Goal: Task Accomplishment & Management: Manage account settings

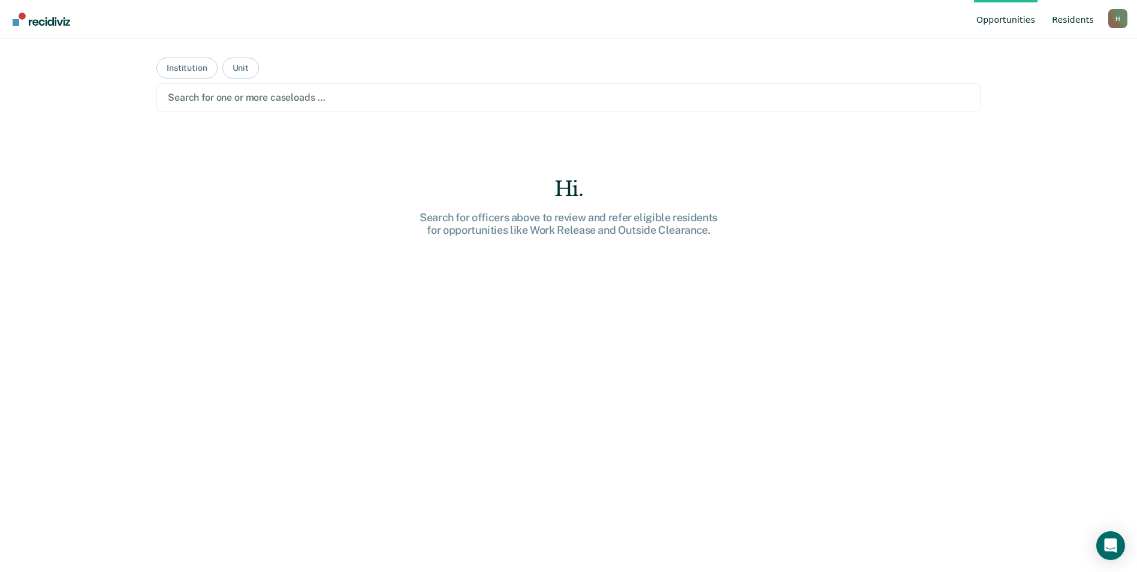
click at [1071, 21] on link "Resident s" at bounding box center [1072, 19] width 47 height 38
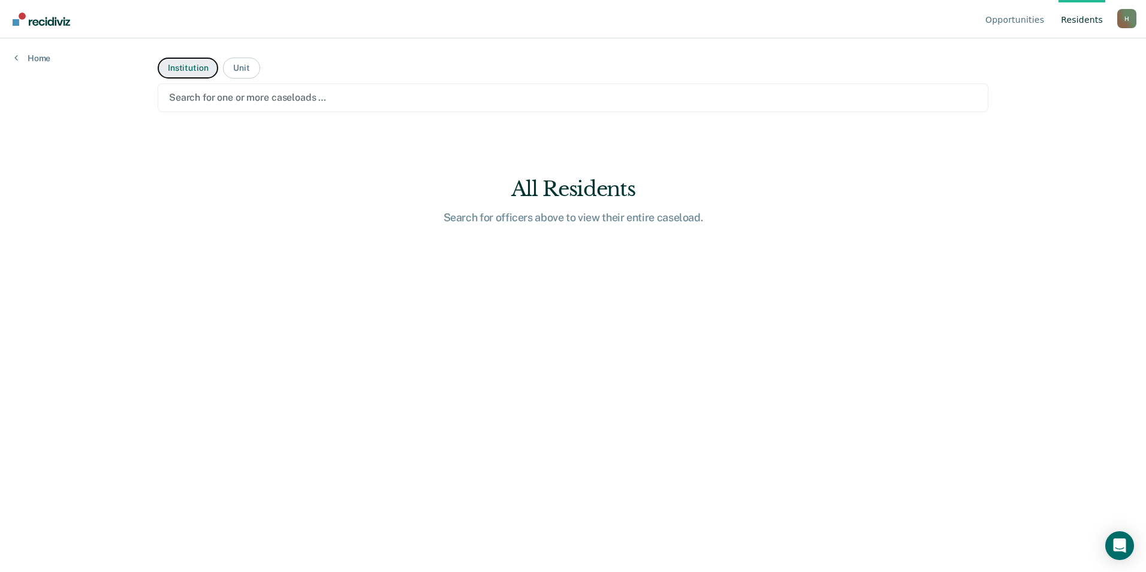
click at [207, 62] on button "Institution" at bounding box center [188, 68] width 61 height 21
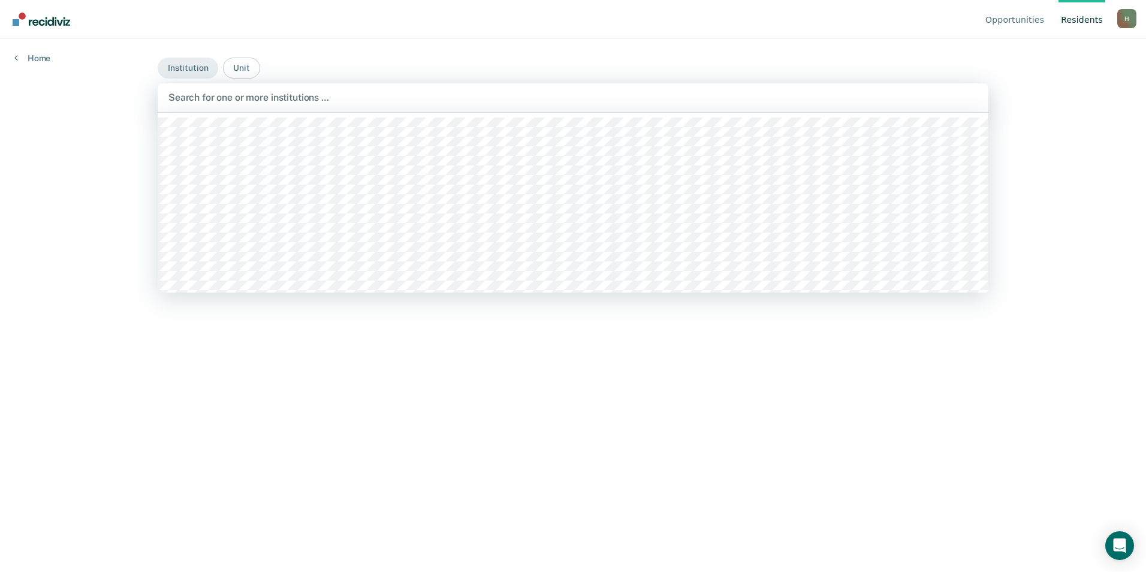
click at [204, 104] on div at bounding box center [572, 97] width 809 height 14
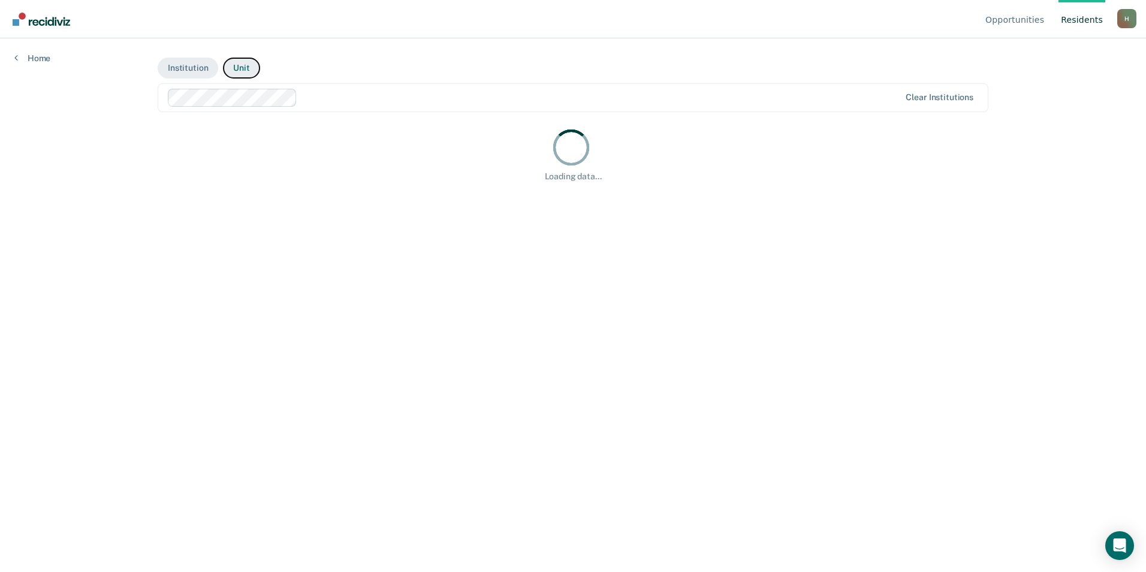
click at [245, 67] on button "Unit" at bounding box center [241, 68] width 37 height 21
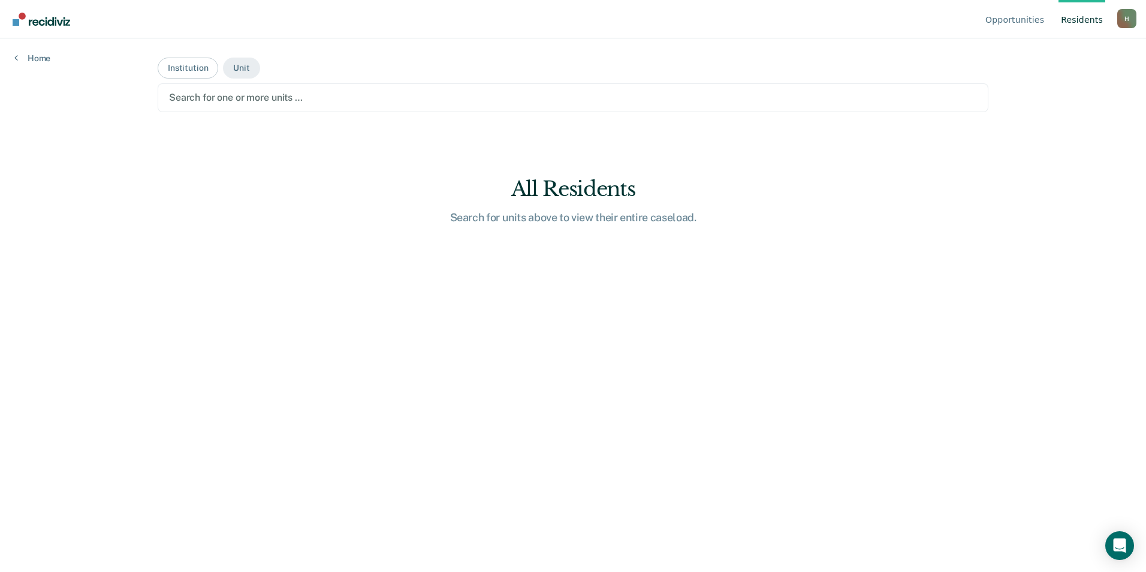
click at [254, 93] on div at bounding box center [573, 97] width 808 height 14
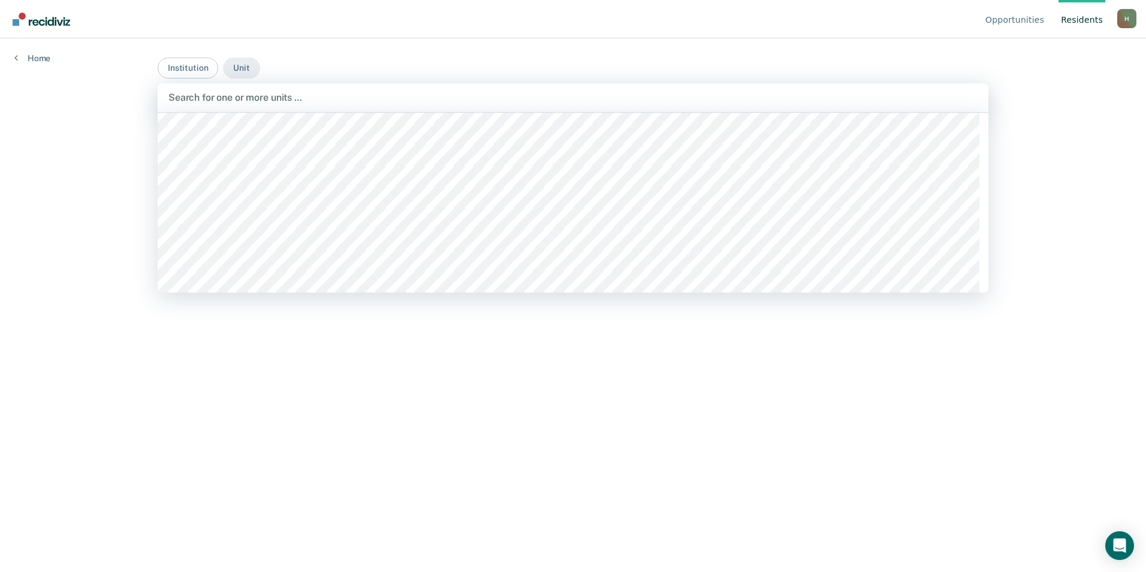
scroll to position [180, 0]
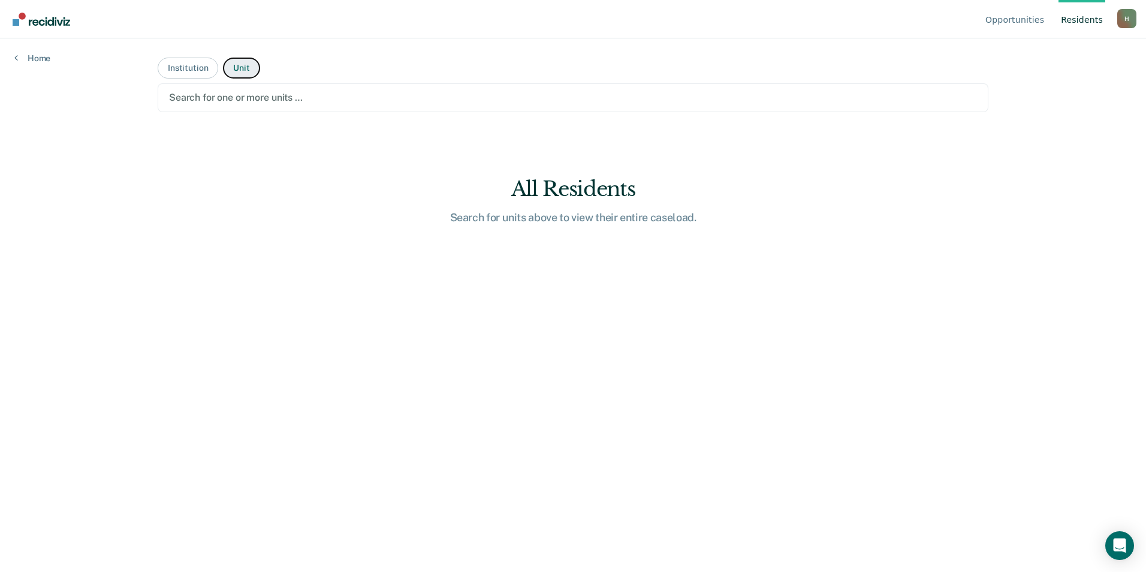
click at [256, 69] on button "Unit" at bounding box center [241, 68] width 37 height 21
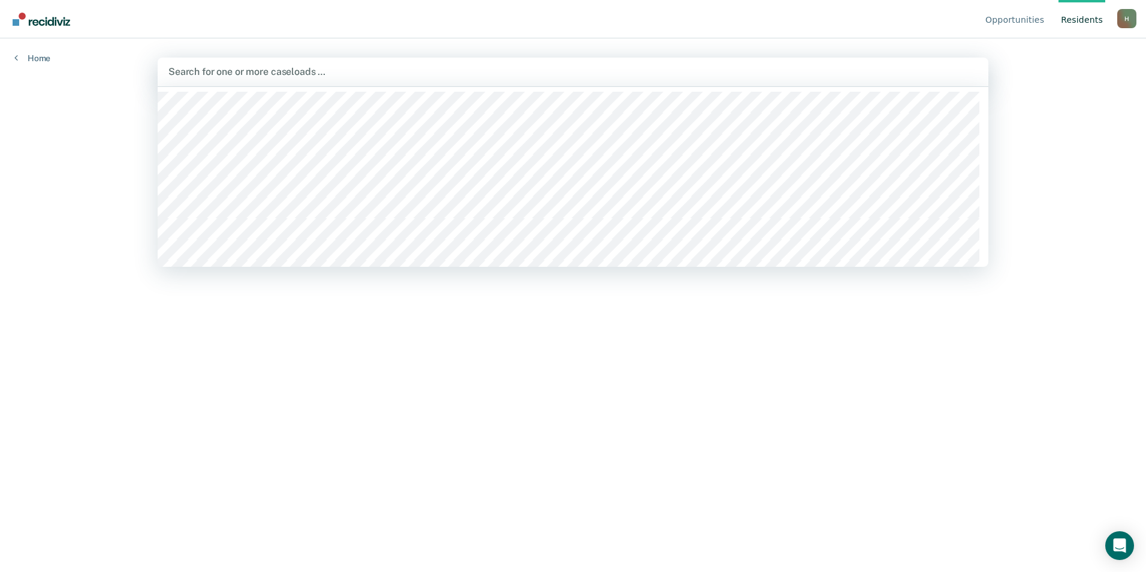
click at [276, 78] on div at bounding box center [572, 72] width 809 height 14
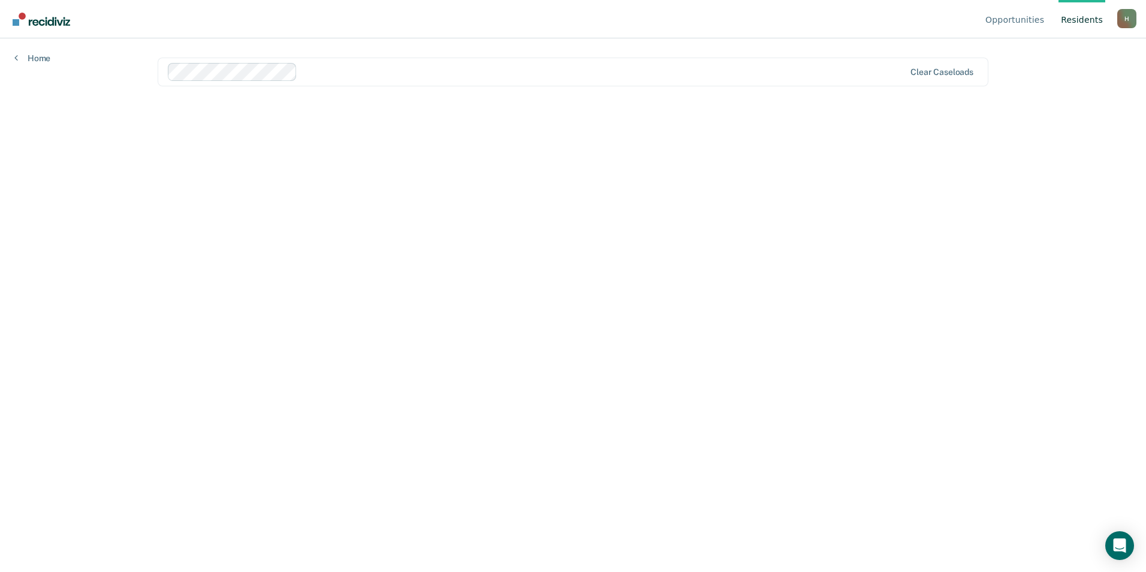
click at [1075, 22] on link "Resident s" at bounding box center [1081, 19] width 47 height 38
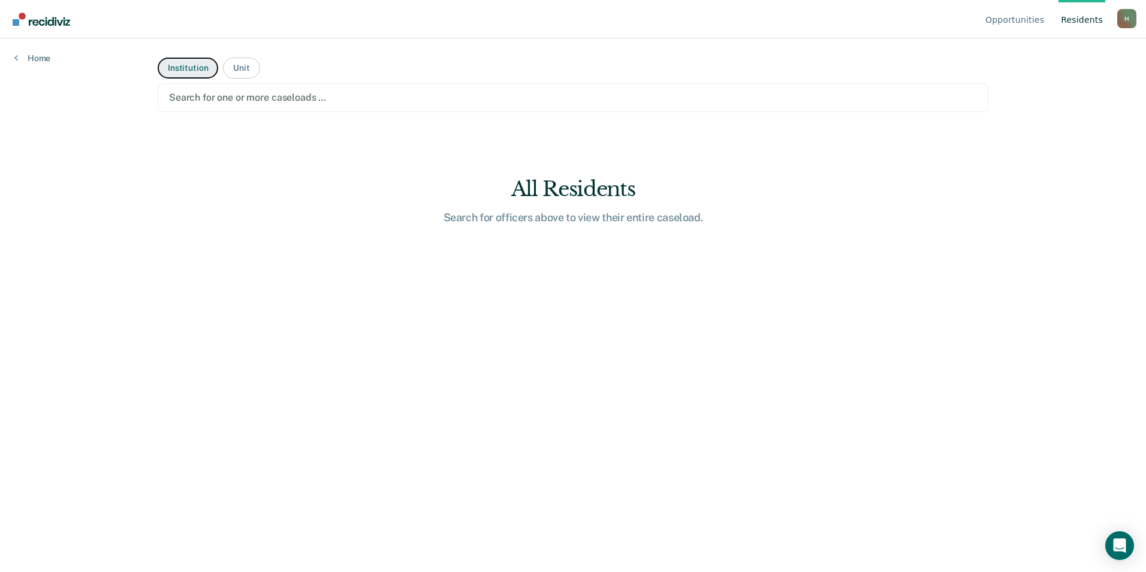
click at [203, 73] on button "Institution" at bounding box center [188, 68] width 61 height 21
click at [237, 69] on button "Unit" at bounding box center [241, 68] width 37 height 21
click at [235, 98] on div at bounding box center [573, 97] width 808 height 14
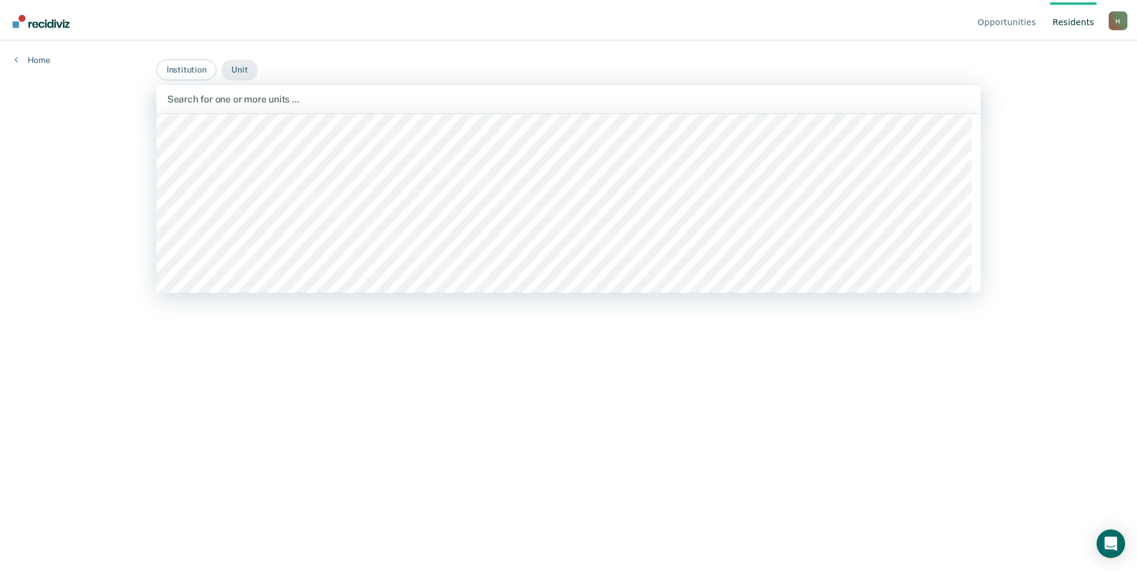
scroll to position [240, 0]
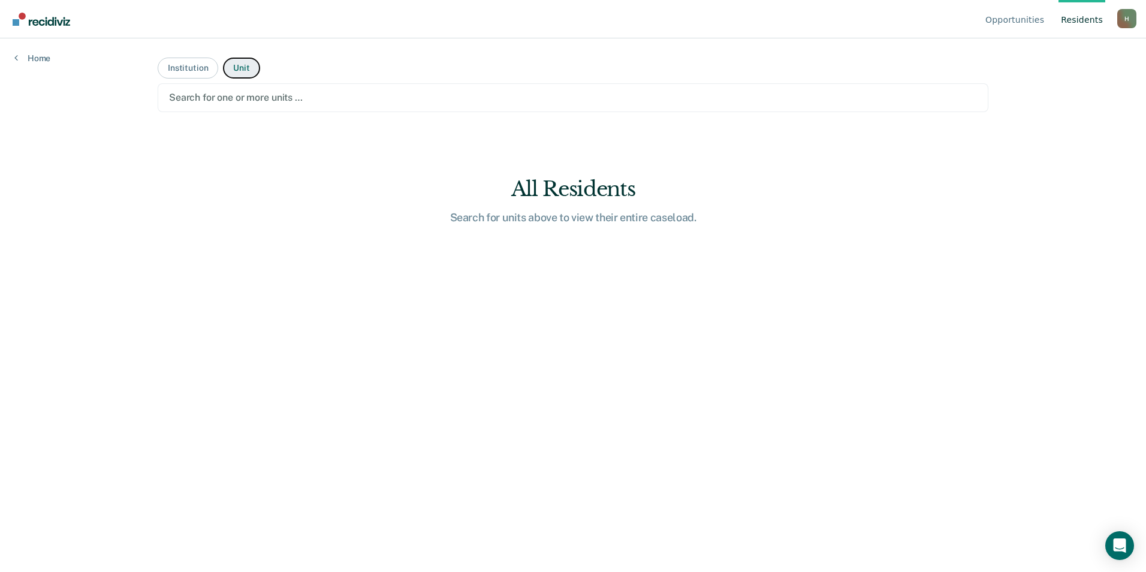
click at [252, 71] on button "Unit" at bounding box center [241, 68] width 37 height 21
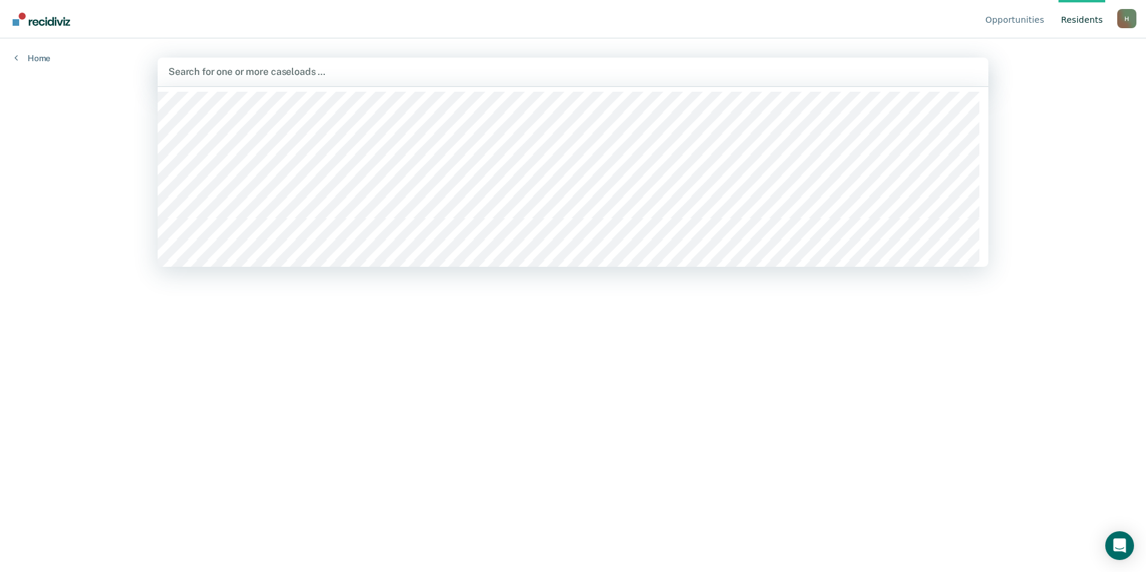
click at [252, 71] on div at bounding box center [572, 72] width 809 height 14
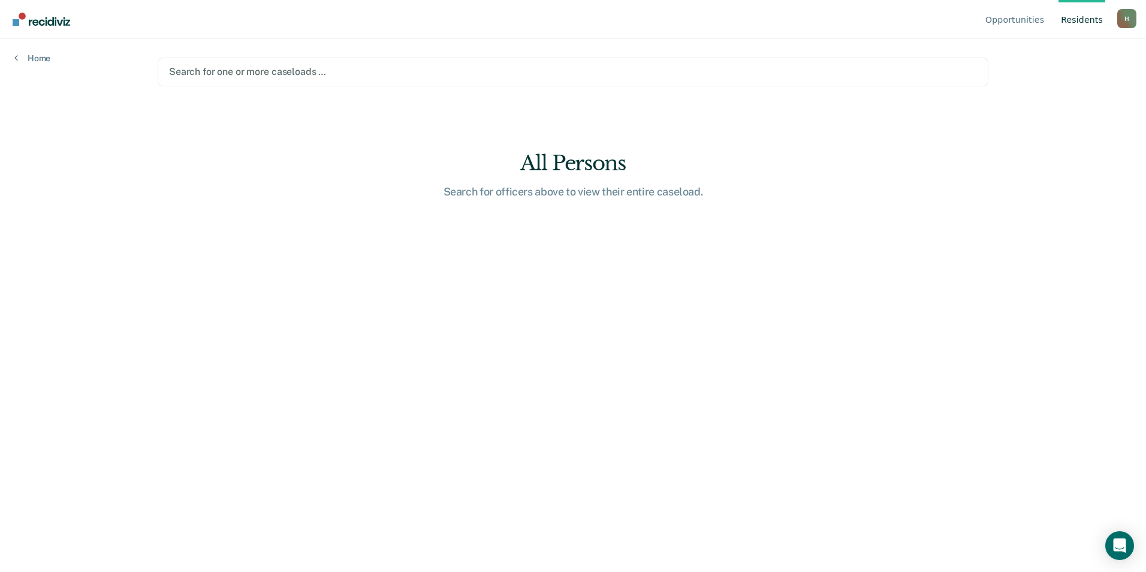
click at [32, 25] on img "Go to Recidiviz Home" at bounding box center [42, 19] width 58 height 13
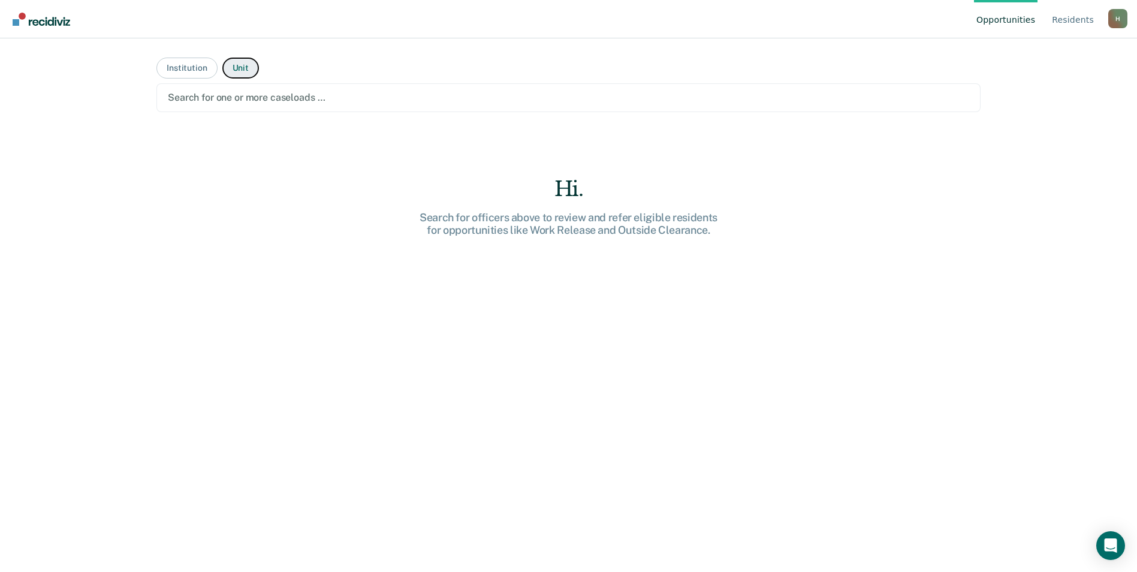
click at [228, 68] on button "Unit" at bounding box center [240, 68] width 37 height 21
click at [187, 70] on button "Institution" at bounding box center [186, 68] width 61 height 21
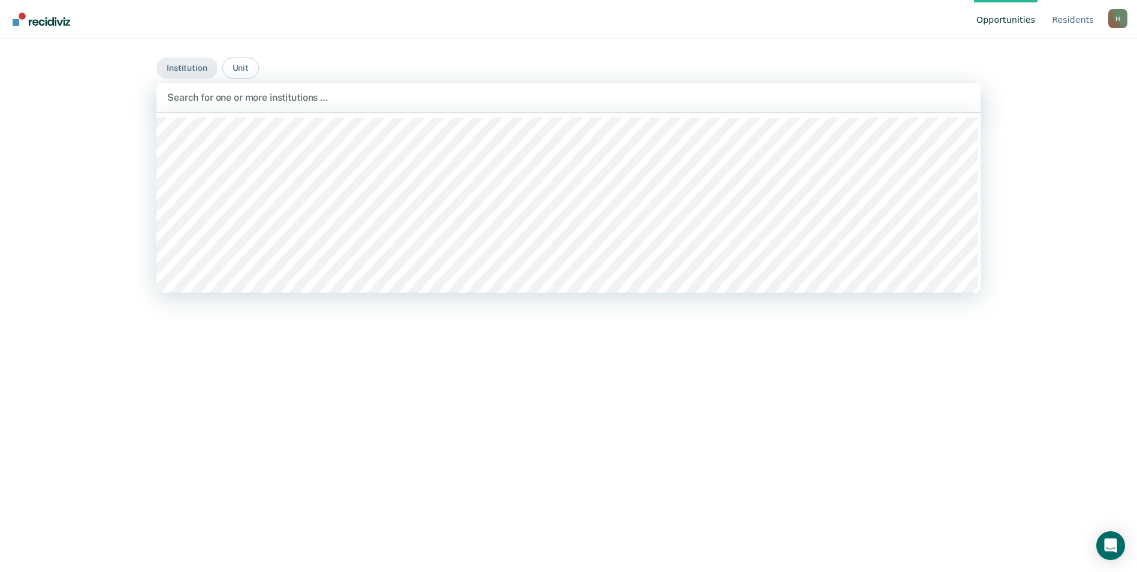
click at [197, 90] on div at bounding box center [568, 97] width 802 height 14
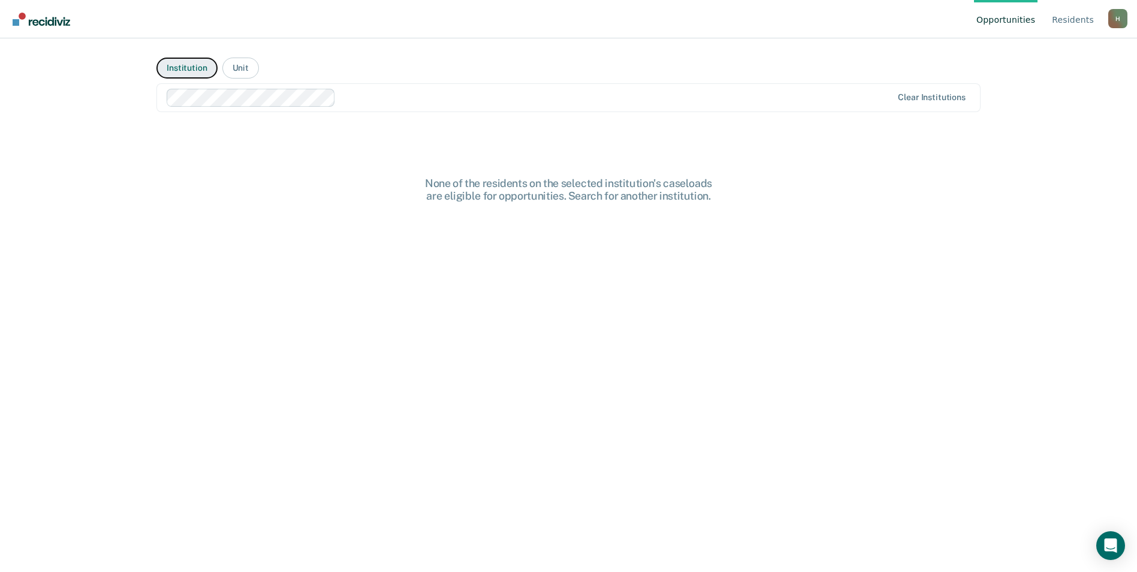
click at [176, 66] on button "Institution" at bounding box center [186, 68] width 61 height 21
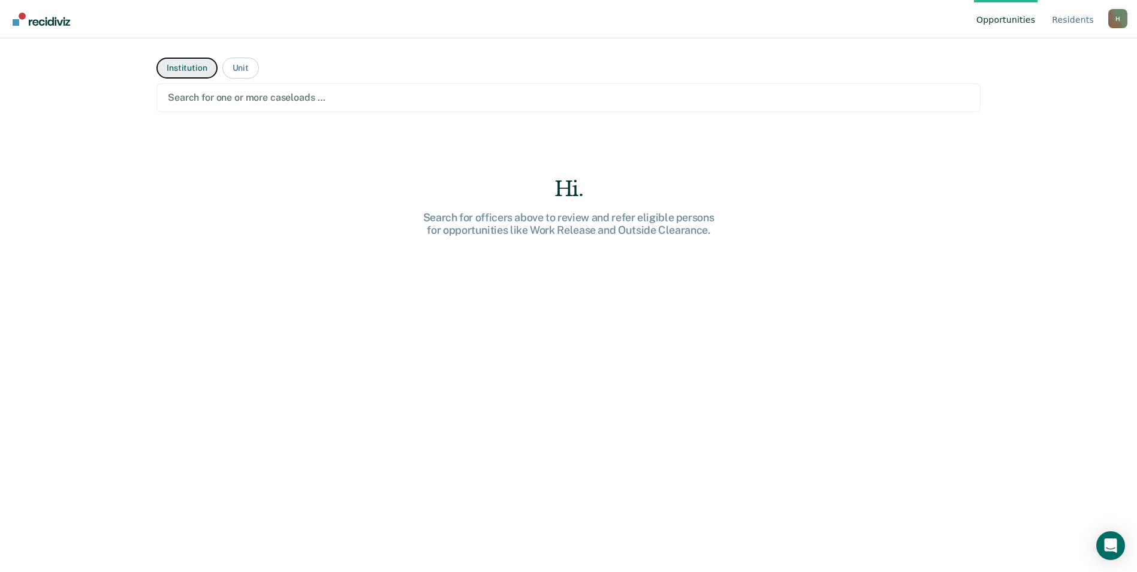
click at [189, 74] on button "Institution" at bounding box center [186, 68] width 61 height 21
click at [206, 101] on div at bounding box center [568, 97] width 801 height 14
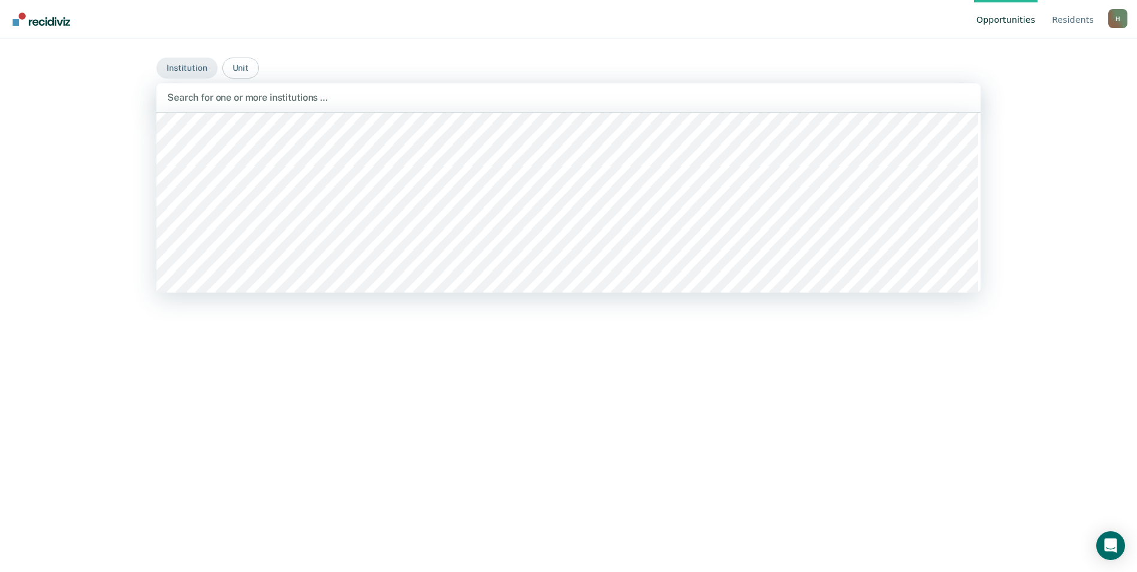
scroll to position [240, 0]
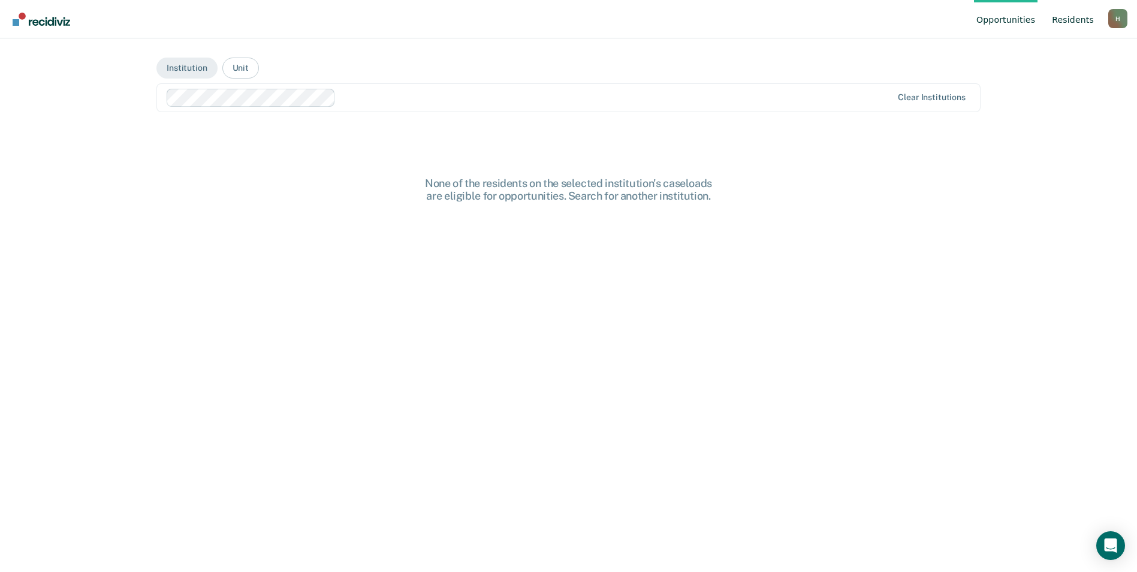
click at [1078, 14] on link "Resident s" at bounding box center [1072, 19] width 47 height 38
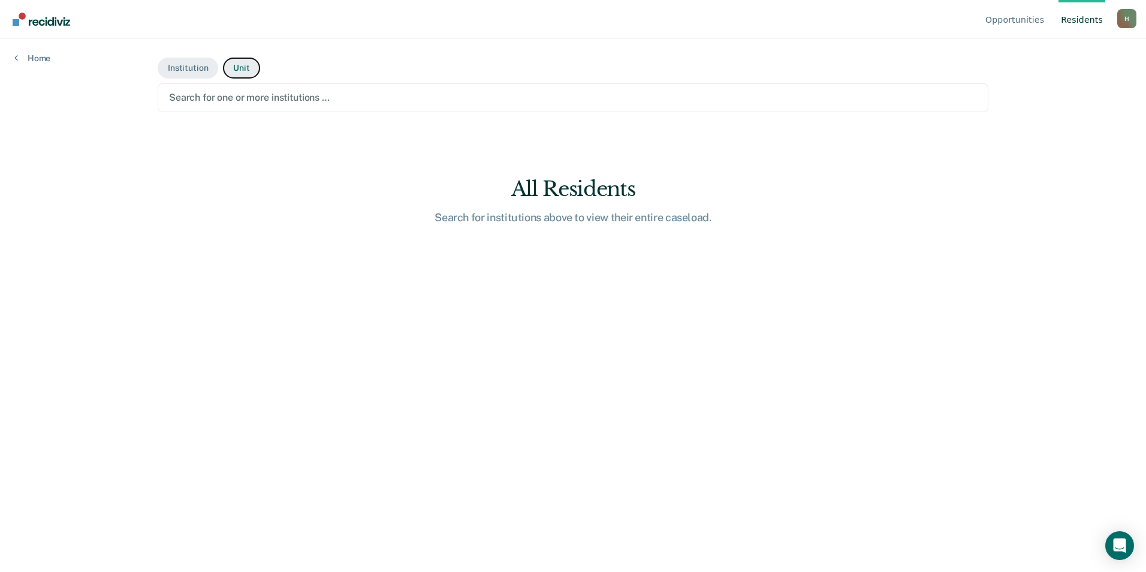
click at [241, 67] on button "Unit" at bounding box center [241, 68] width 37 height 21
click at [188, 69] on button "Institution" at bounding box center [188, 68] width 61 height 21
click at [203, 102] on div at bounding box center [573, 97] width 808 height 14
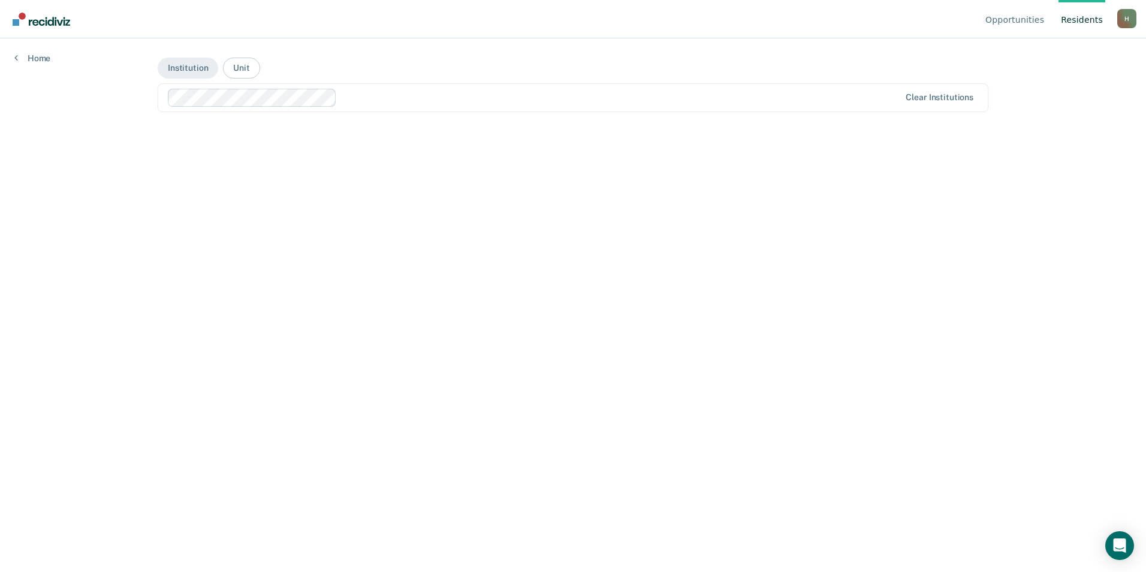
click at [52, 21] on img "Go to Recidiviz Home" at bounding box center [42, 19] width 58 height 13
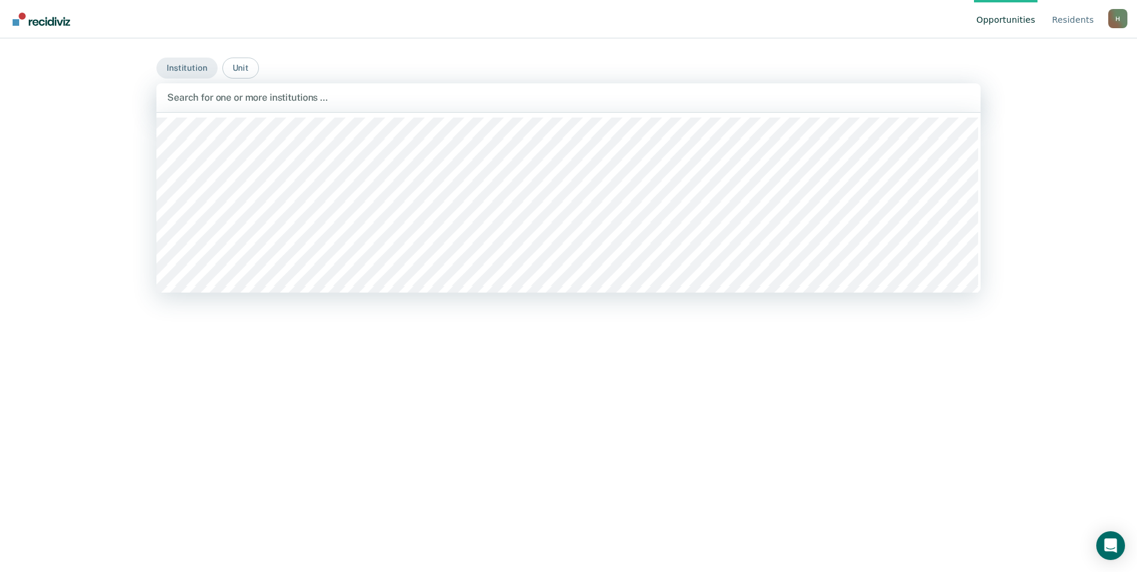
click at [191, 98] on div at bounding box center [568, 97] width 802 height 14
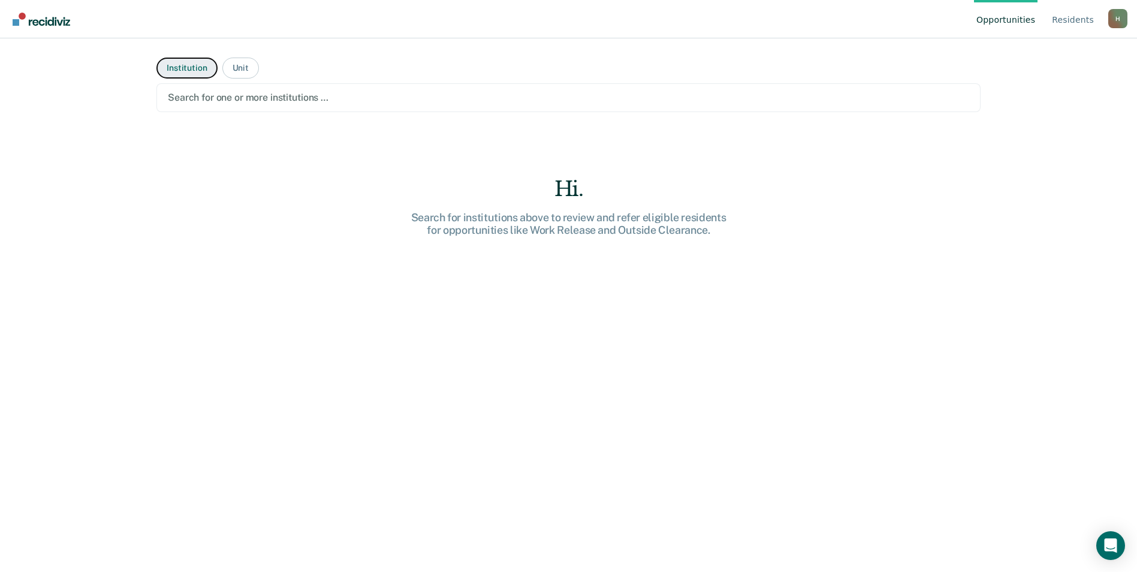
click at [190, 78] on button "Institution" at bounding box center [186, 68] width 61 height 21
click at [1119, 16] on div "H" at bounding box center [1117, 18] width 19 height 19
click at [1045, 53] on link "Profile" at bounding box center [1068, 56] width 77 height 10
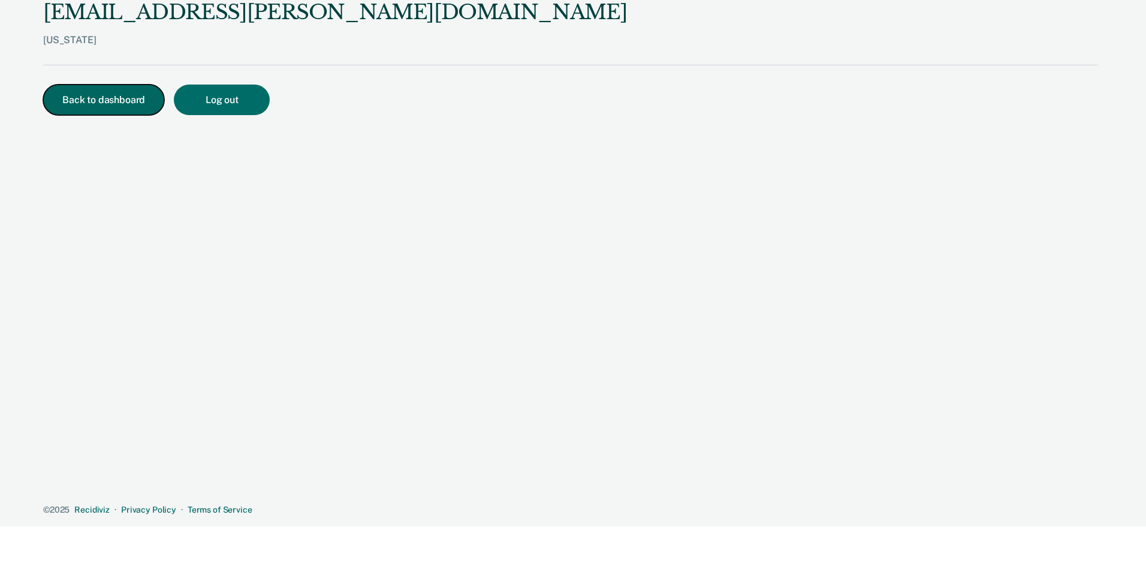
click at [58, 98] on button "Back to dashboard" at bounding box center [103, 99] width 121 height 31
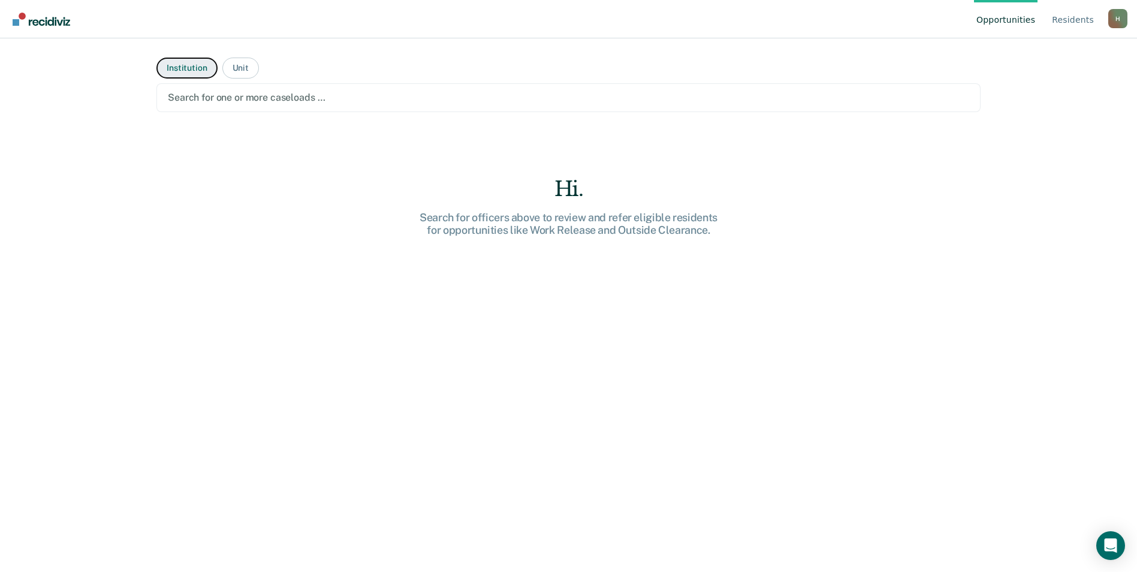
click at [189, 76] on button "Institution" at bounding box center [186, 68] width 61 height 21
click at [194, 101] on div at bounding box center [568, 97] width 801 height 14
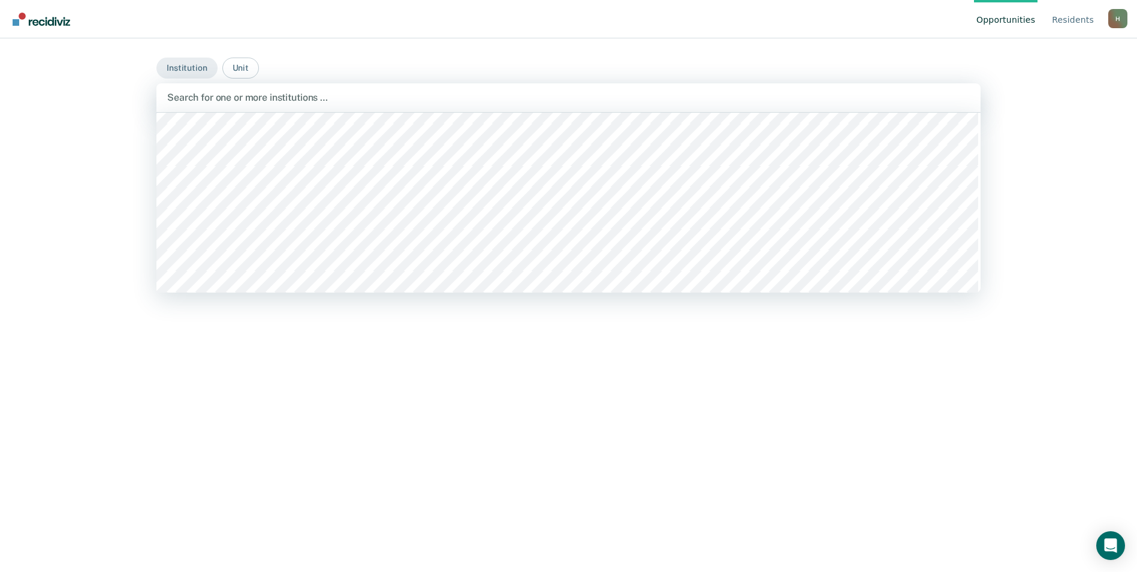
scroll to position [180, 0]
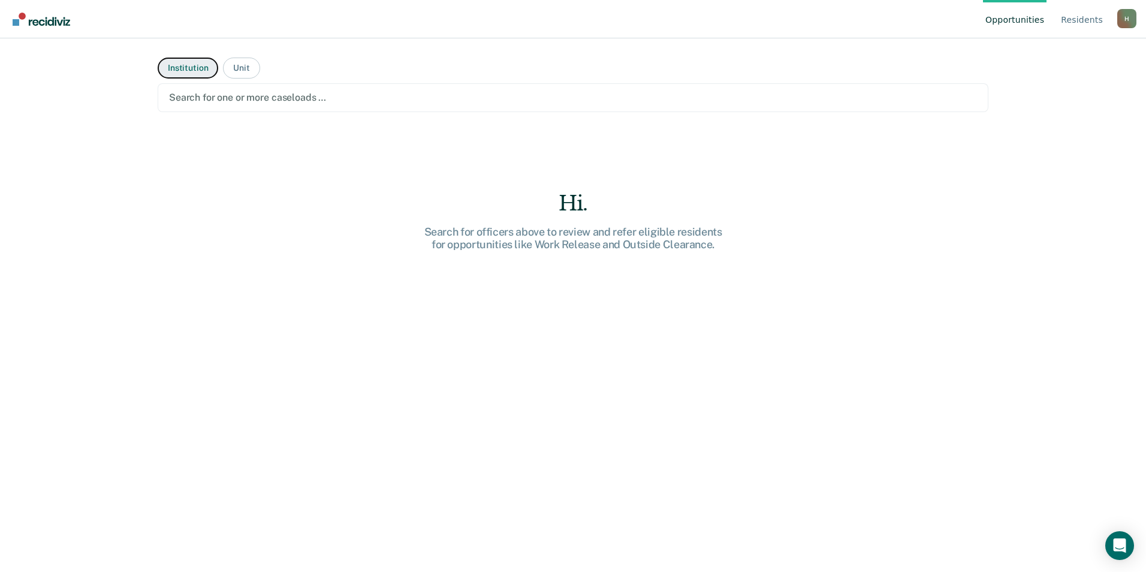
click at [201, 72] on button "Institution" at bounding box center [188, 68] width 61 height 21
click at [202, 66] on button "Institution" at bounding box center [188, 68] width 61 height 21
click at [224, 95] on div at bounding box center [573, 97] width 808 height 14
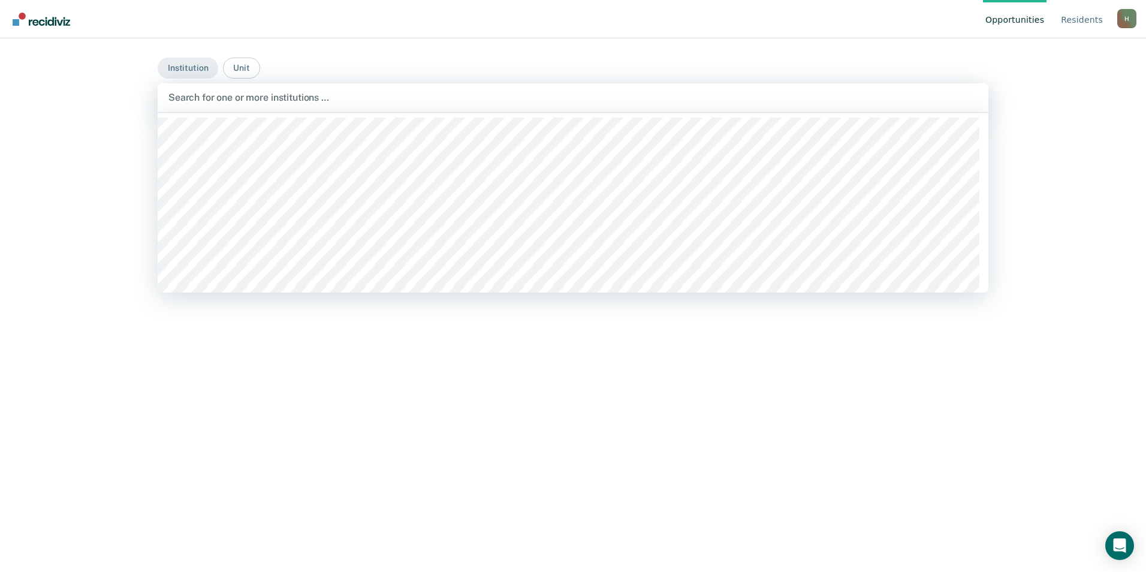
scroll to position [60, 0]
click at [270, 93] on div at bounding box center [572, 97] width 809 height 14
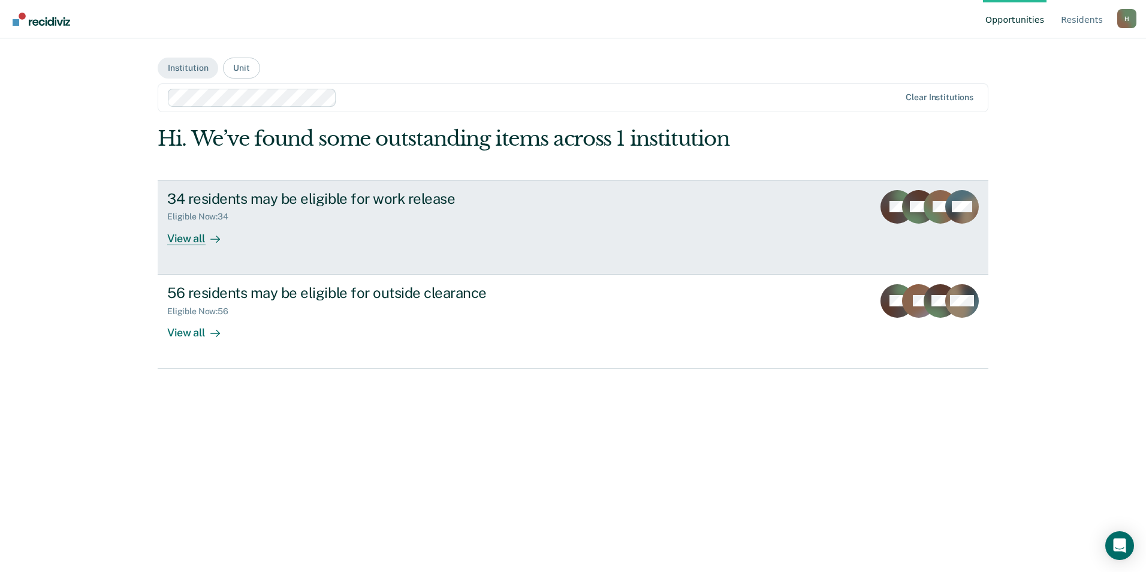
click at [203, 237] on div "View all" at bounding box center [200, 233] width 67 height 23
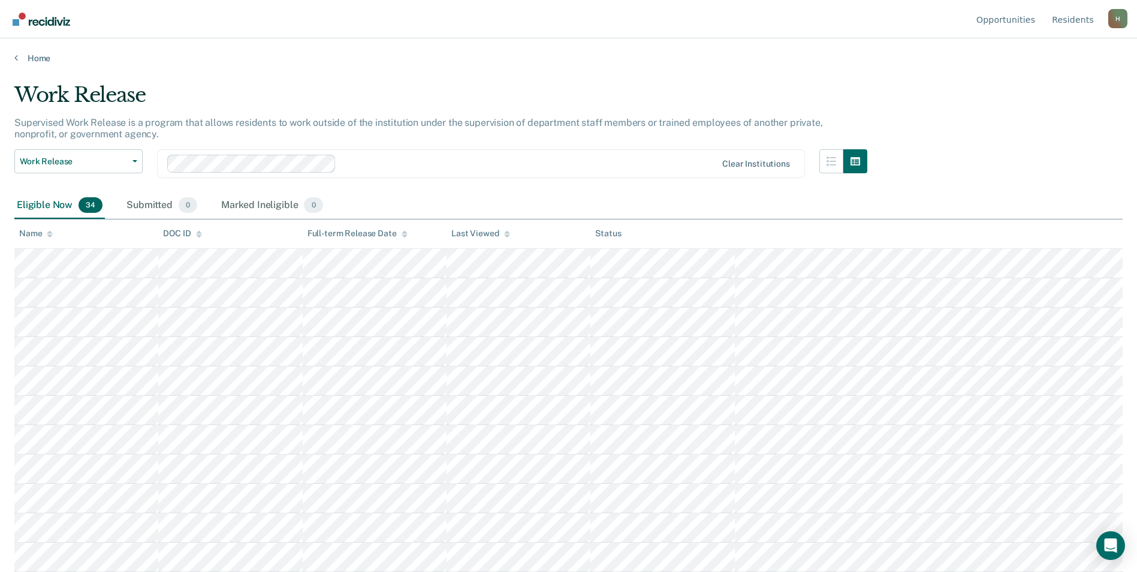
click at [98, 175] on div "Work Release Work Release Outside Clearance" at bounding box center [78, 170] width 128 height 43
click at [98, 167] on button "Work Release" at bounding box center [78, 161] width 128 height 24
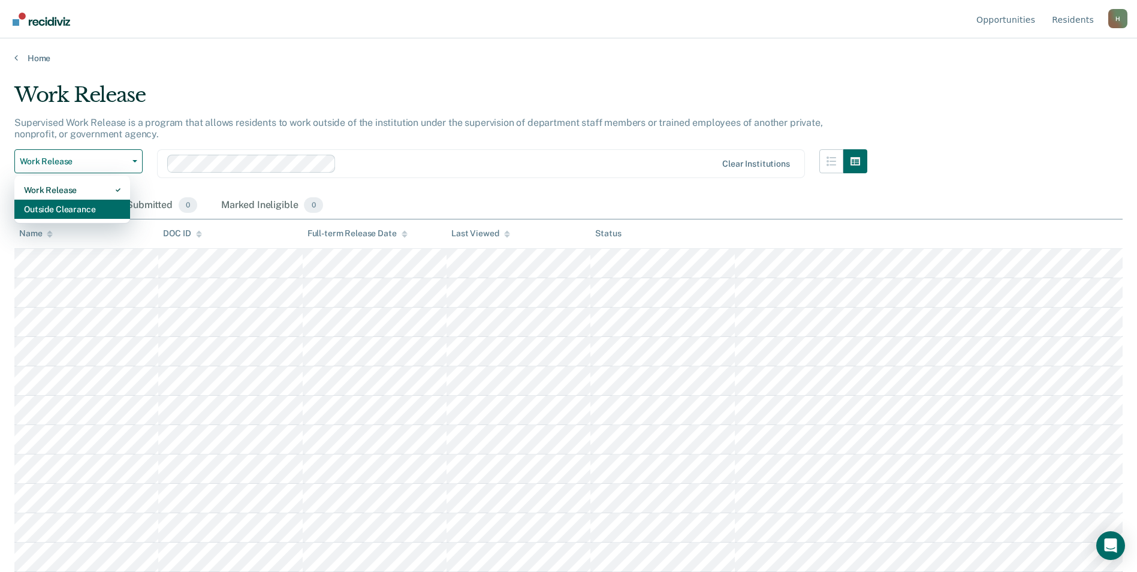
click at [75, 205] on div "Outside Clearance" at bounding box center [72, 209] width 96 height 19
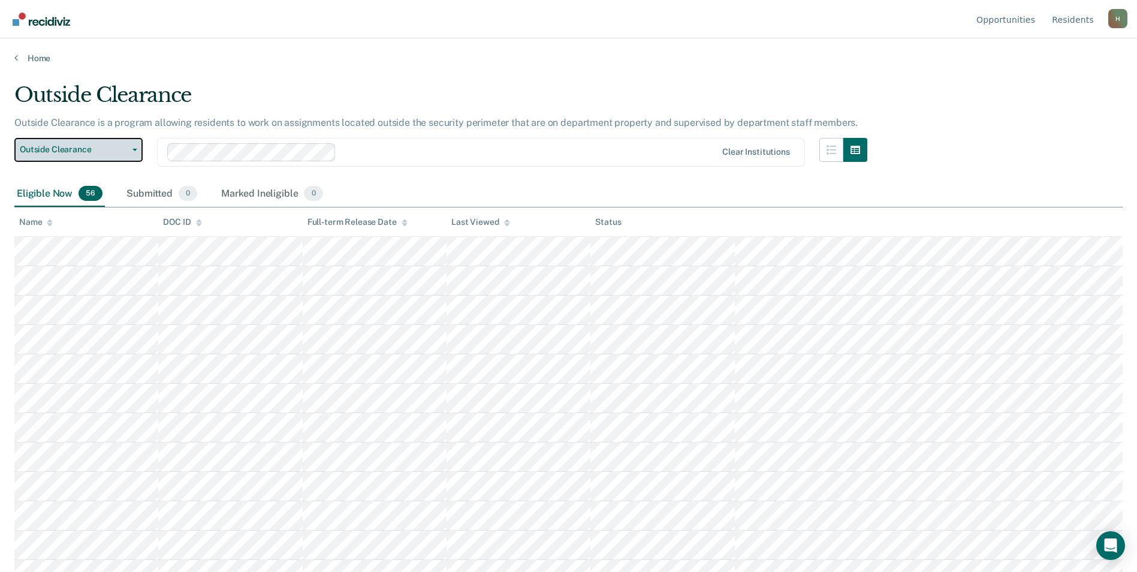
click at [113, 147] on span "Outside Clearance" at bounding box center [74, 149] width 108 height 10
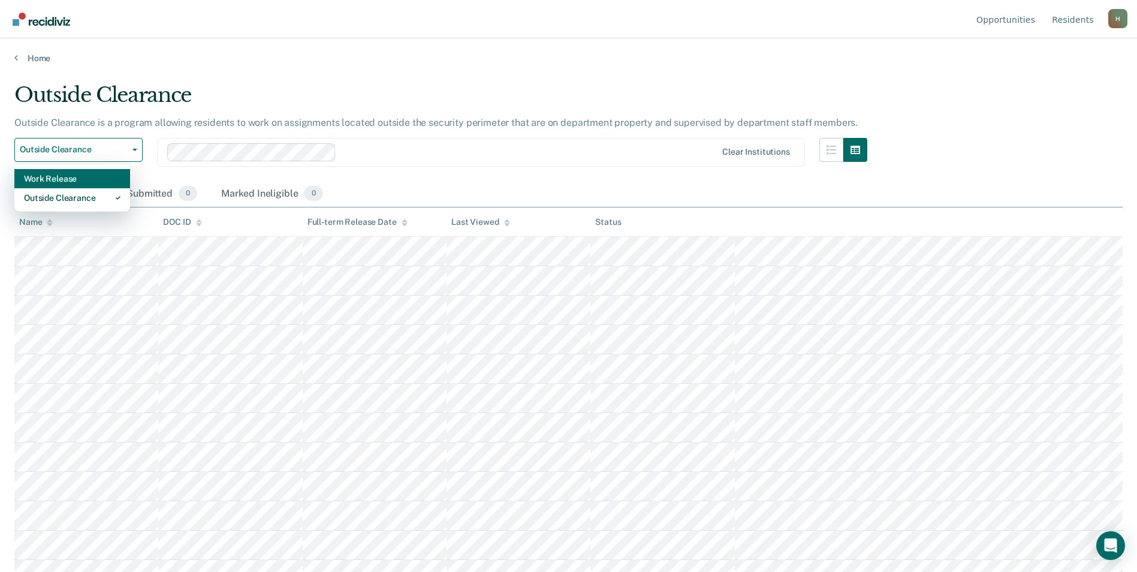
click at [87, 173] on div "Work Release" at bounding box center [72, 178] width 96 height 19
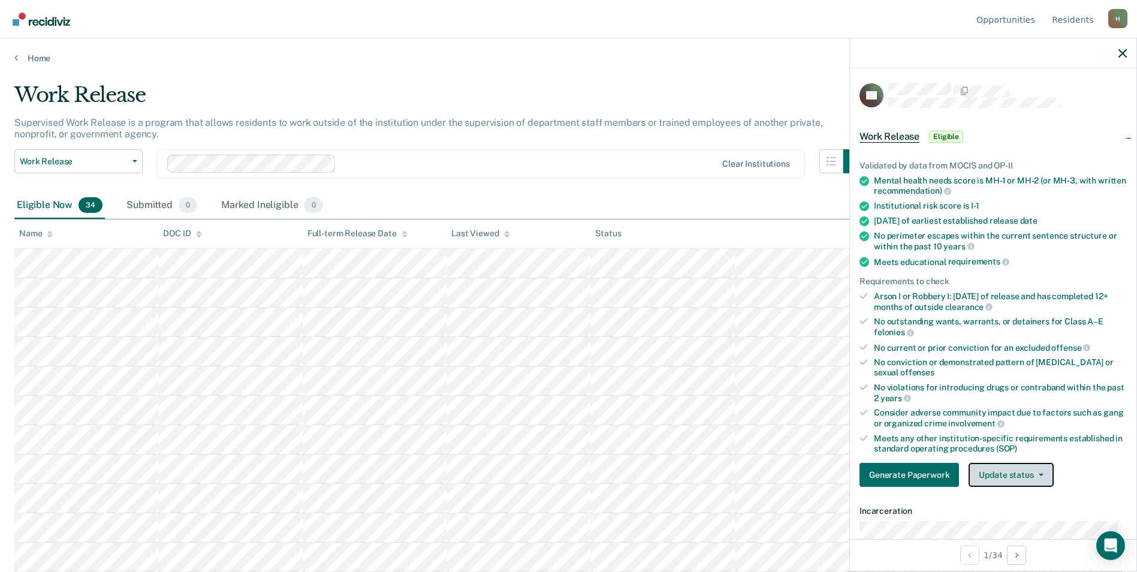
click at [1033, 470] on button "Update status" at bounding box center [1010, 475] width 84 height 24
click at [1013, 520] on button "Mark Ineligible" at bounding box center [1026, 522] width 116 height 19
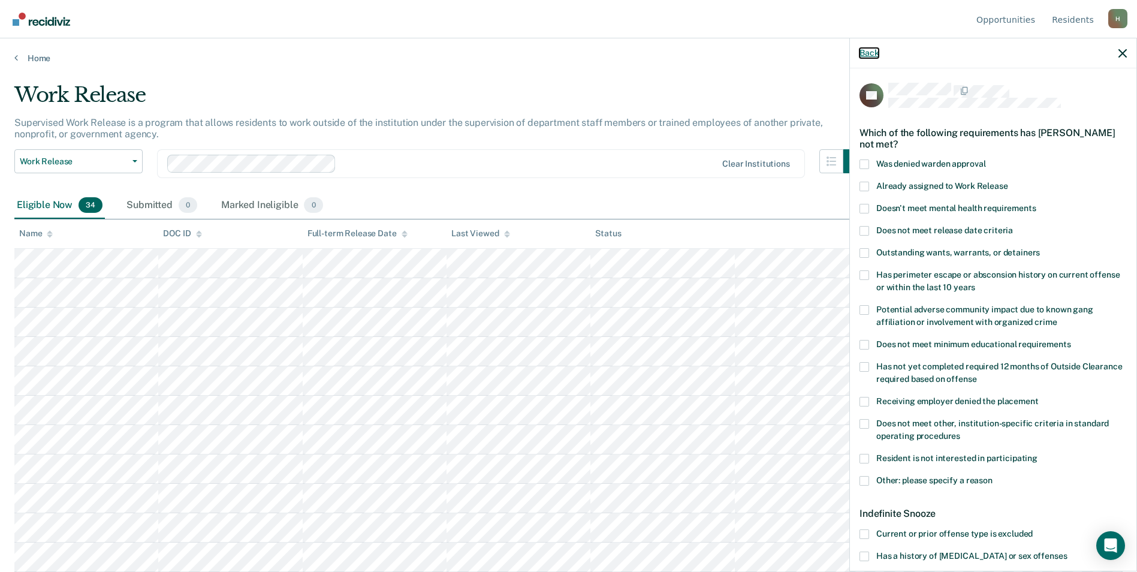
click at [860, 50] on button "Back" at bounding box center [868, 53] width 19 height 10
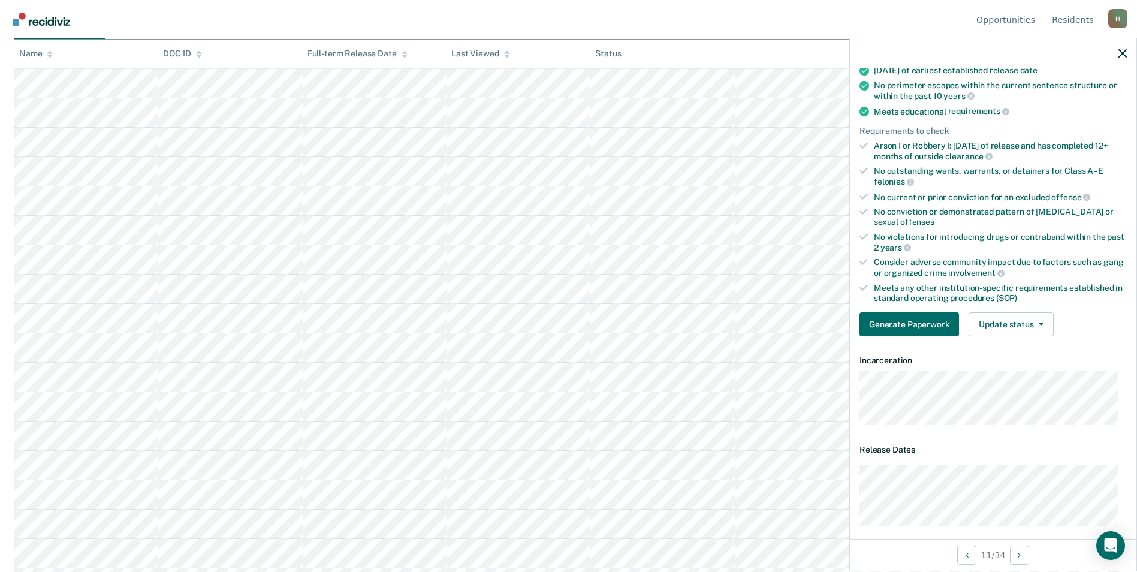
scroll to position [90, 0]
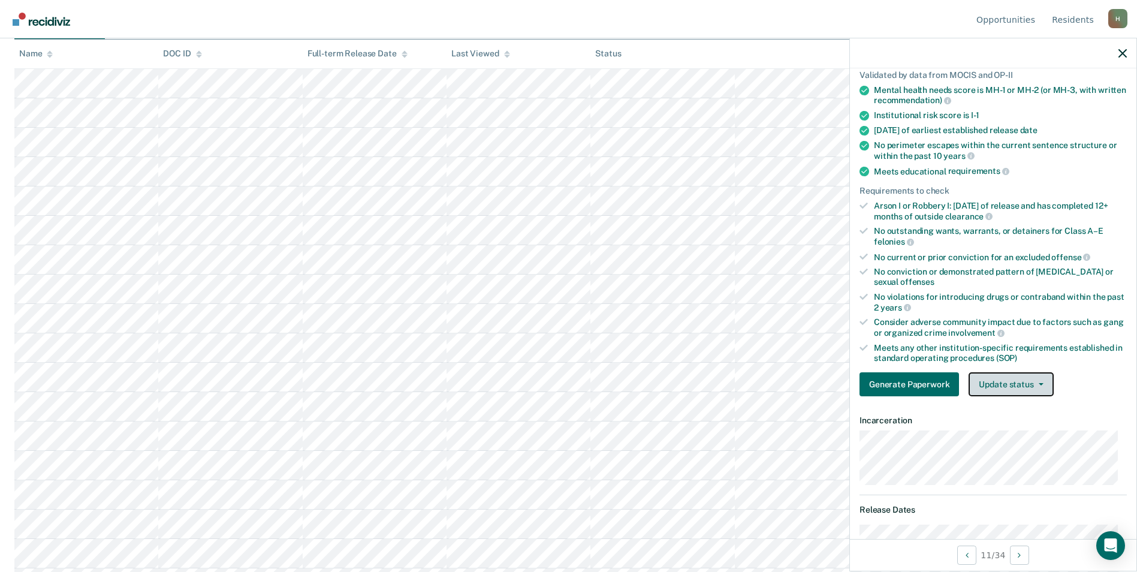
click at [1007, 389] on button "Update status" at bounding box center [1010, 384] width 84 height 24
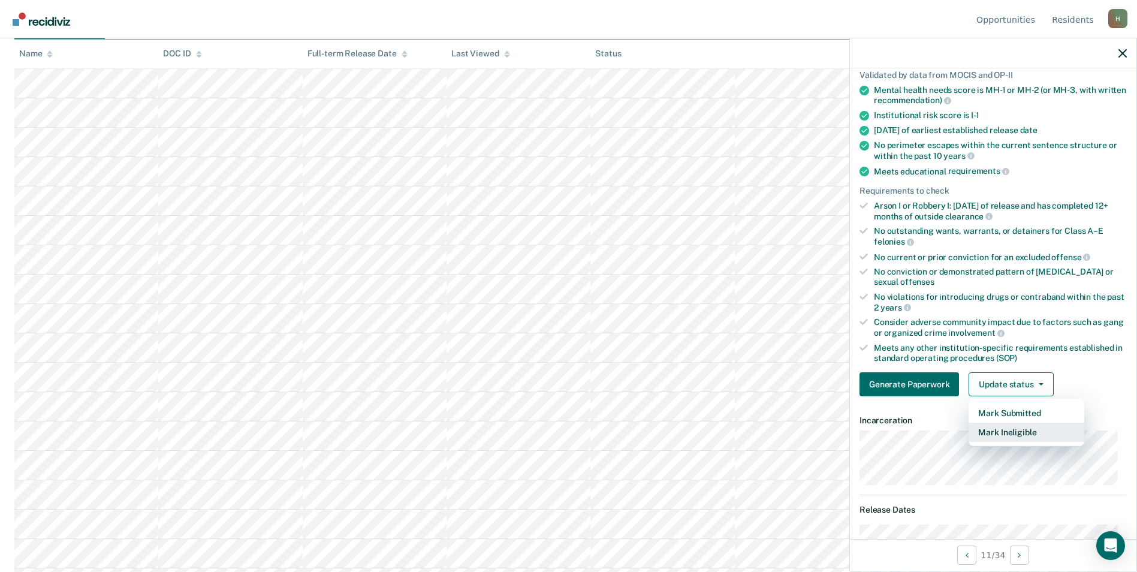
click at [1007, 432] on button "Mark Ineligible" at bounding box center [1026, 431] width 116 height 19
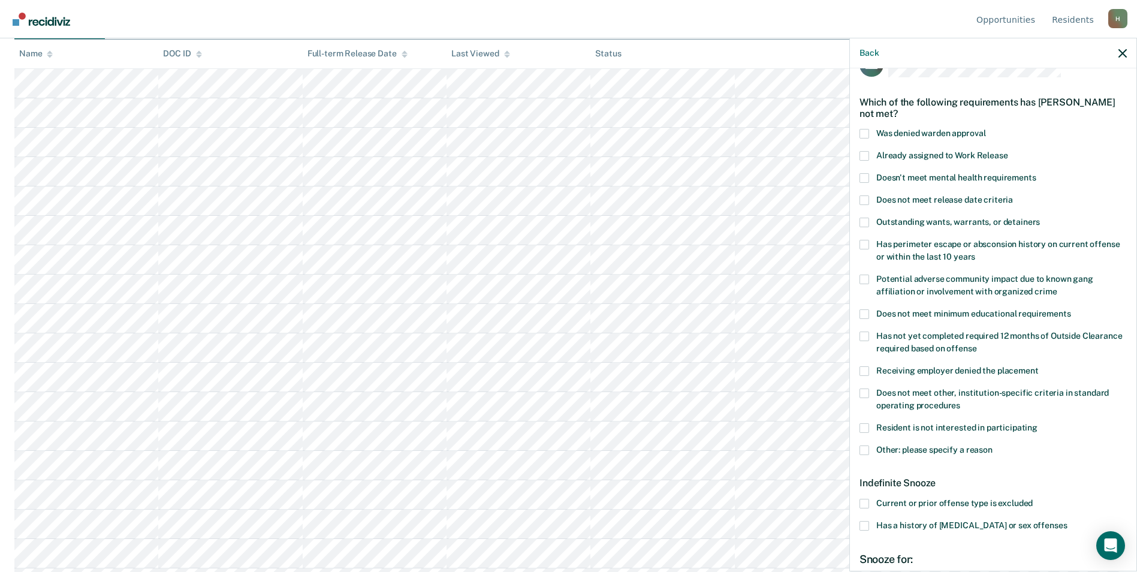
scroll to position [0, 0]
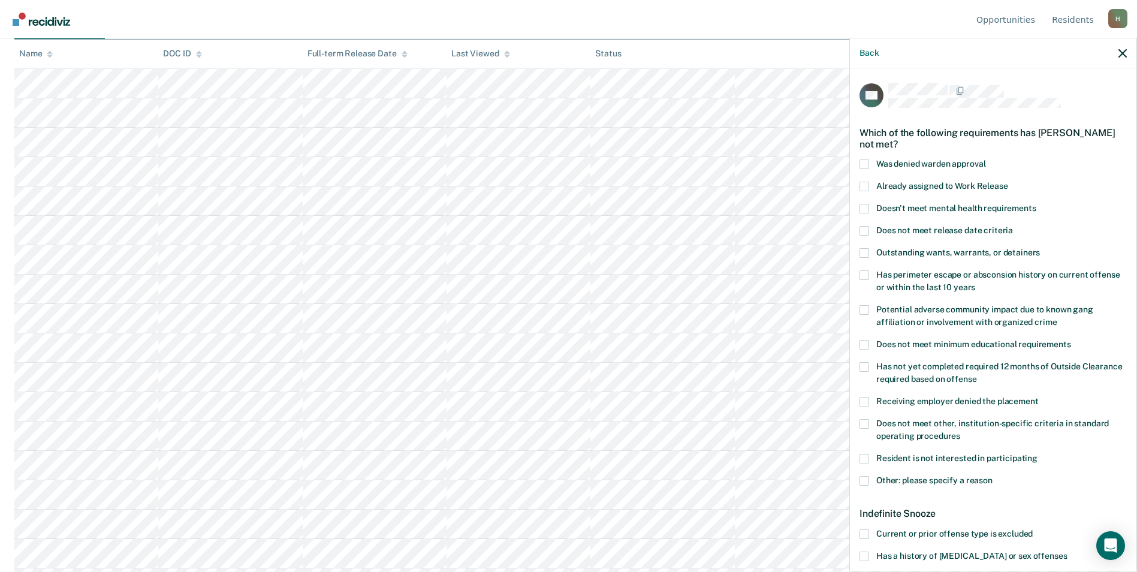
click at [869, 483] on label "Other: please specify a reason" at bounding box center [992, 482] width 267 height 13
click at [992, 476] on input "Other: please specify a reason" at bounding box center [992, 476] width 0 height 0
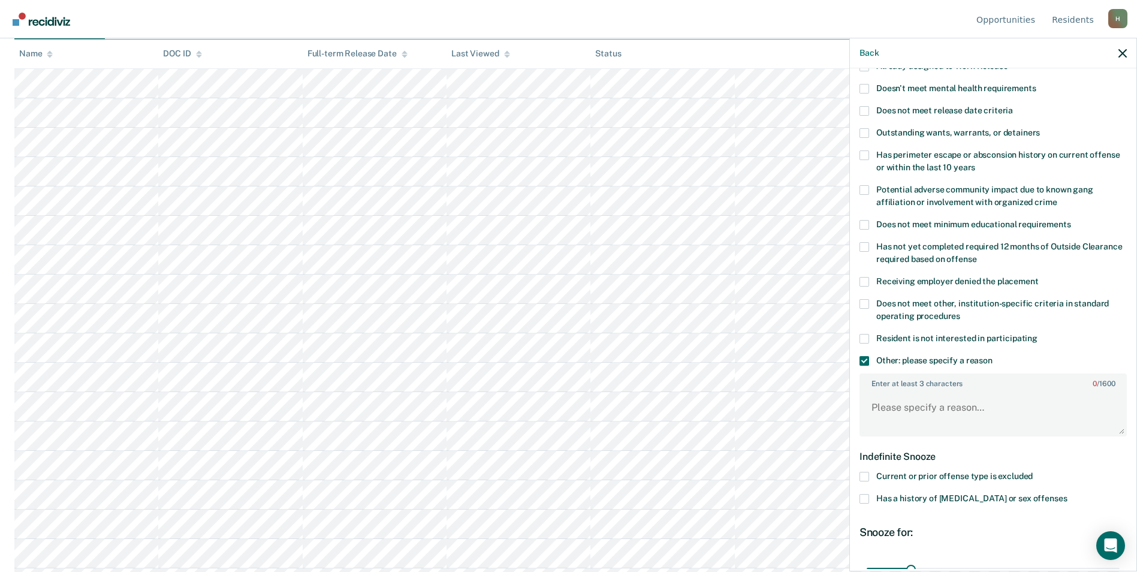
scroll to position [180, 0]
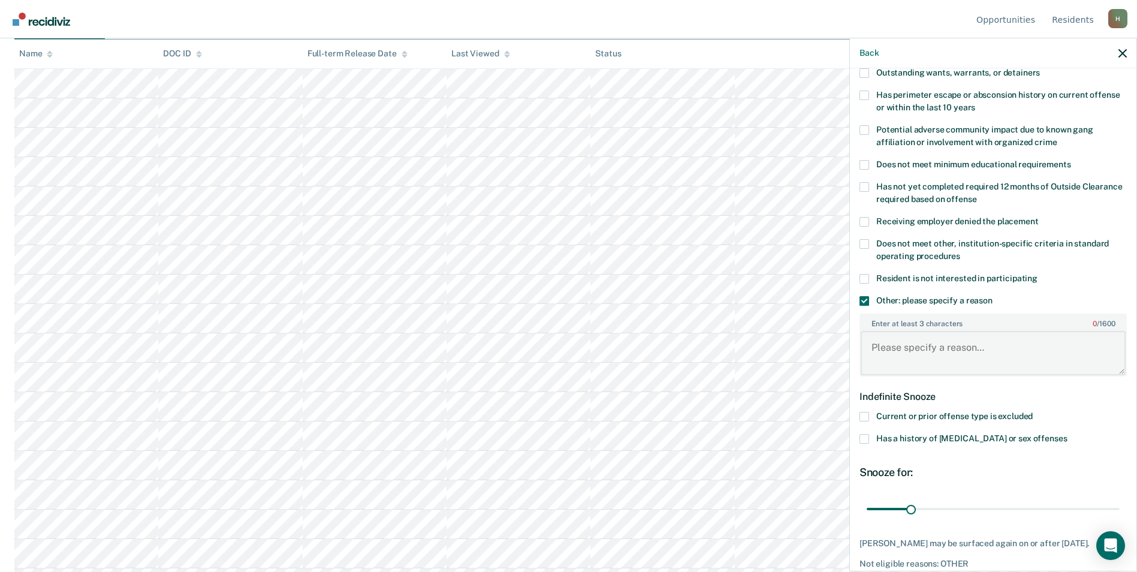
click at [912, 344] on textarea "Enter at least 3 characters 0 / 1600" at bounding box center [992, 353] width 265 height 44
type textarea "Sex Offender"
drag, startPoint x: 906, startPoint y: 510, endPoint x: 1105, endPoint y: 512, distance: 199.5
type input "180"
click at [1105, 512] on input "range" at bounding box center [992, 508] width 253 height 21
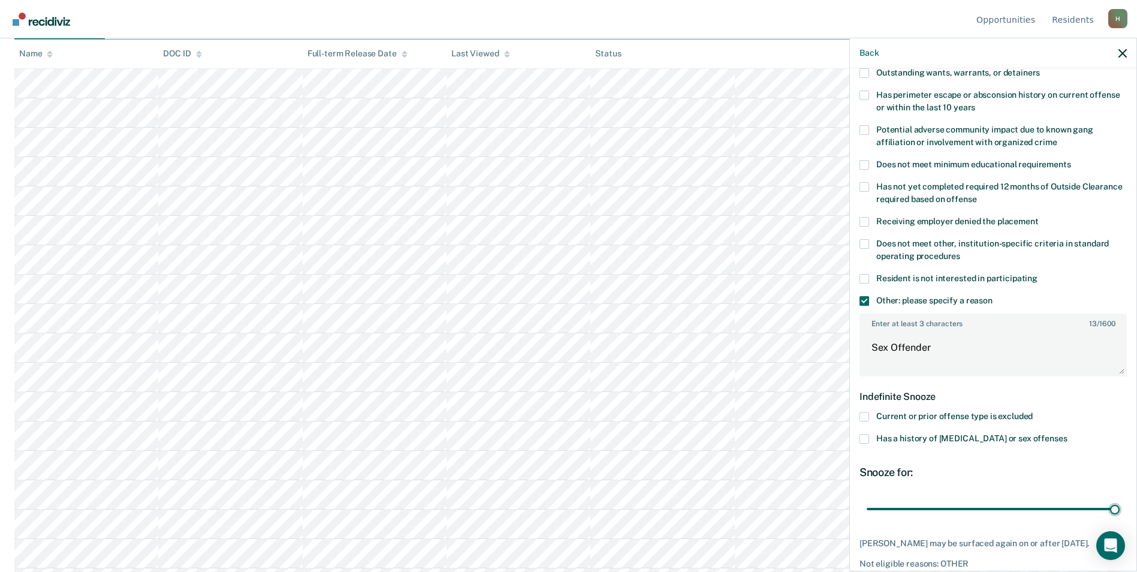
scroll to position [234, 0]
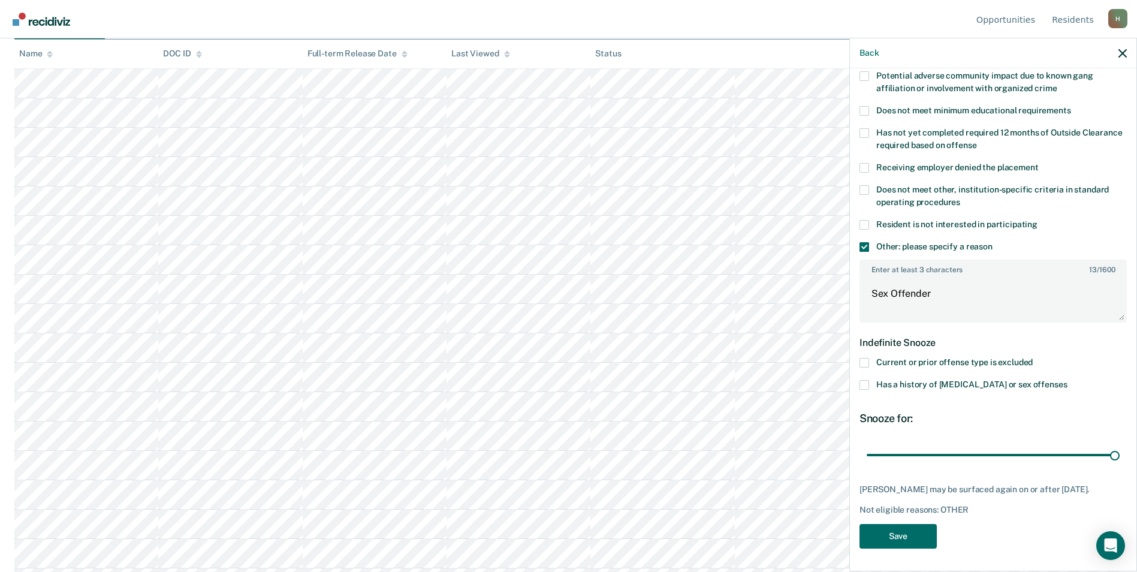
click at [863, 245] on span at bounding box center [864, 247] width 10 height 10
click at [992, 242] on input "Other: please specify a reason" at bounding box center [992, 242] width 0 height 0
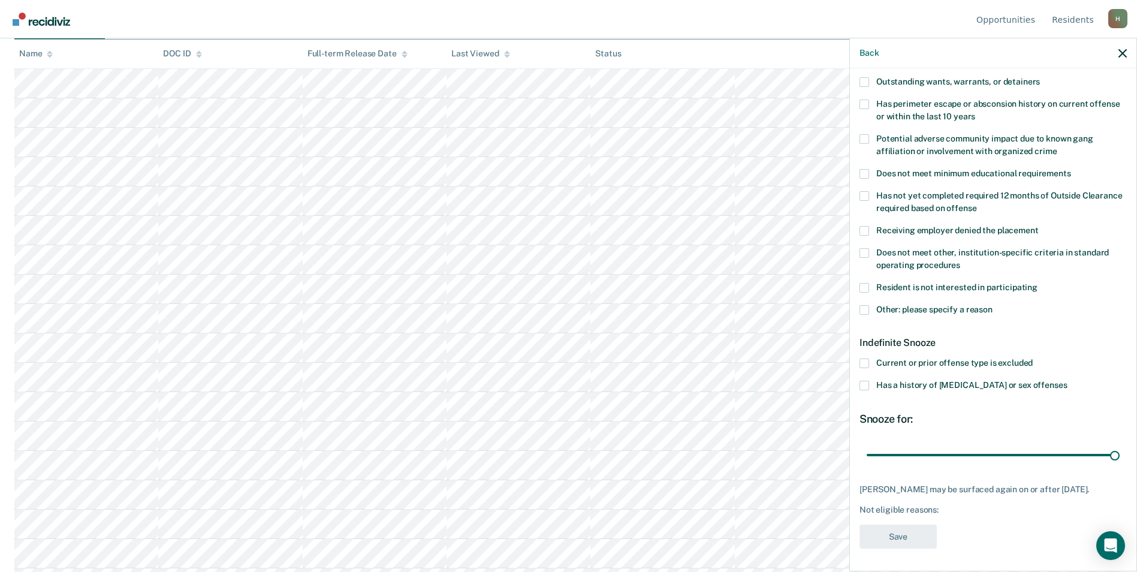
click at [866, 381] on span at bounding box center [864, 385] width 10 height 10
click at [1066, 380] on input "Has a history of child abuse or sex offenses" at bounding box center [1066, 380] width 0 height 0
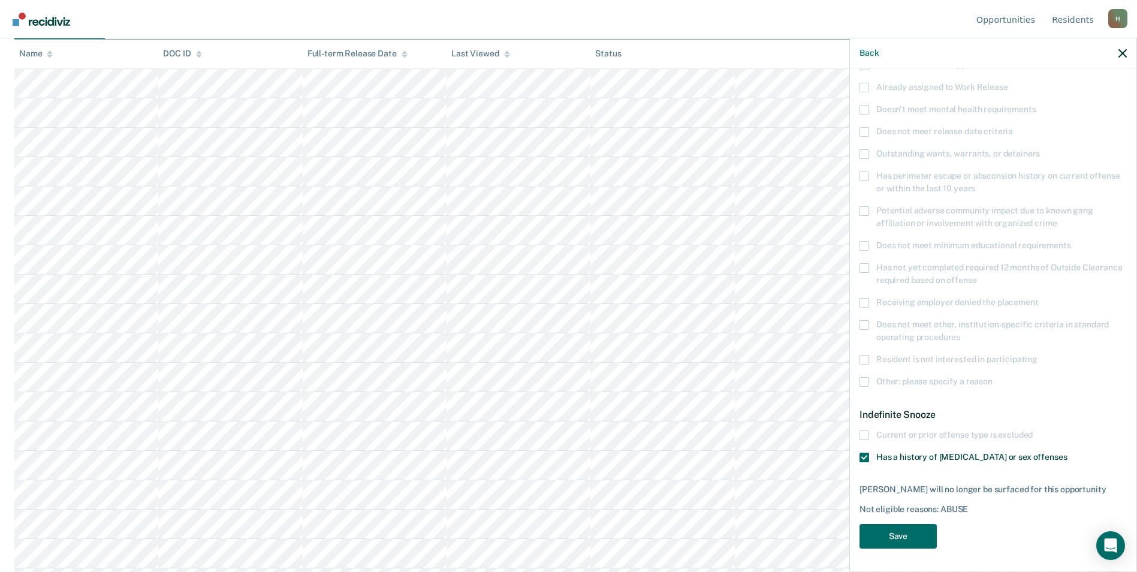
click at [856, 47] on div "Back" at bounding box center [993, 53] width 286 height 30
click at [862, 50] on button "Back" at bounding box center [868, 53] width 19 height 10
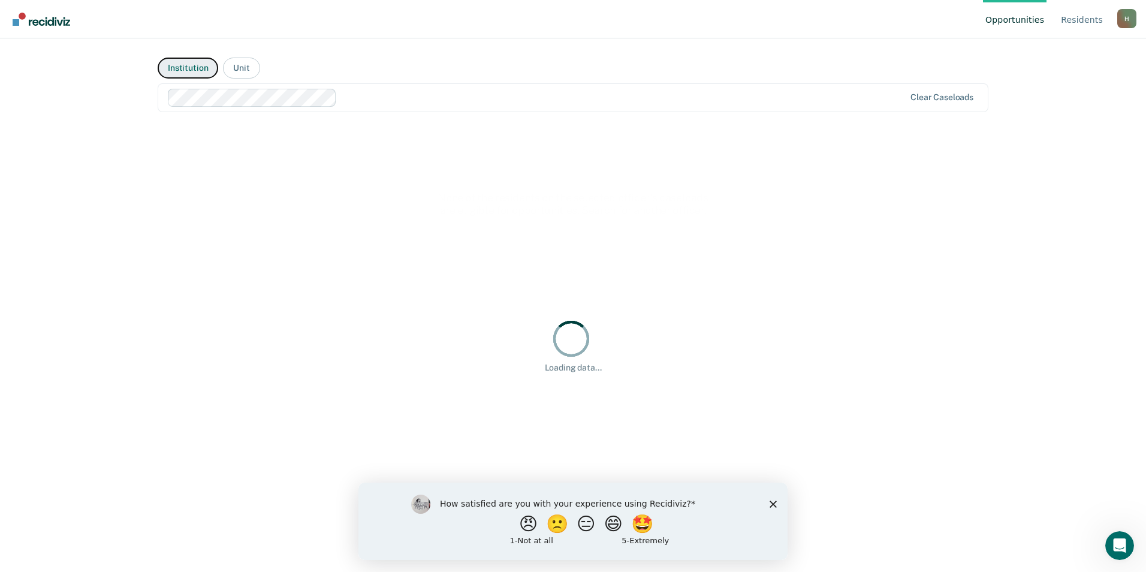
click at [190, 74] on button "Institution" at bounding box center [188, 68] width 61 height 21
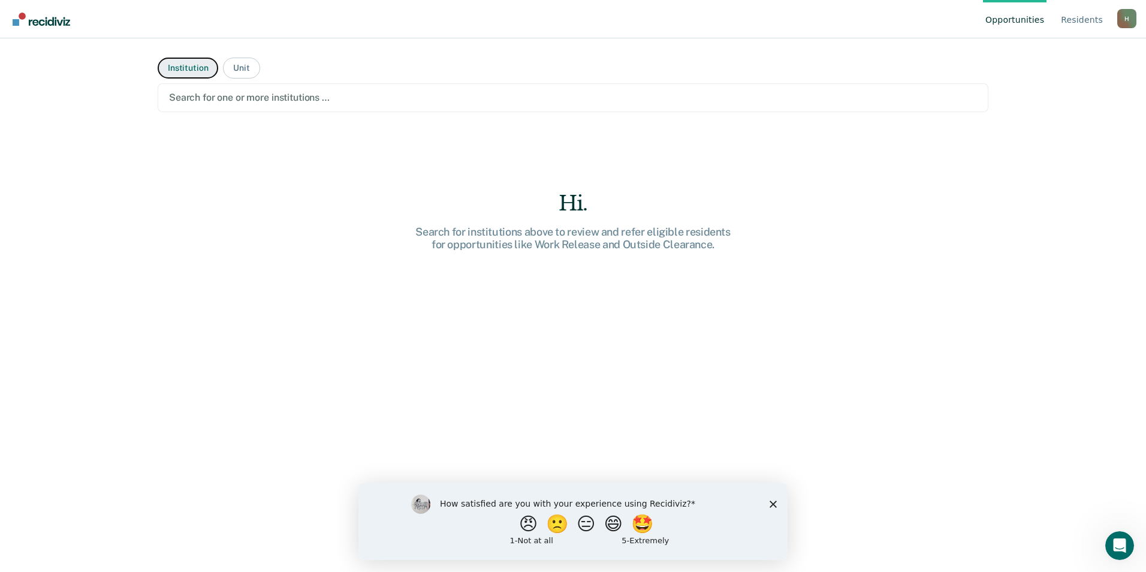
click at [190, 74] on button "Institution" at bounding box center [188, 68] width 61 height 21
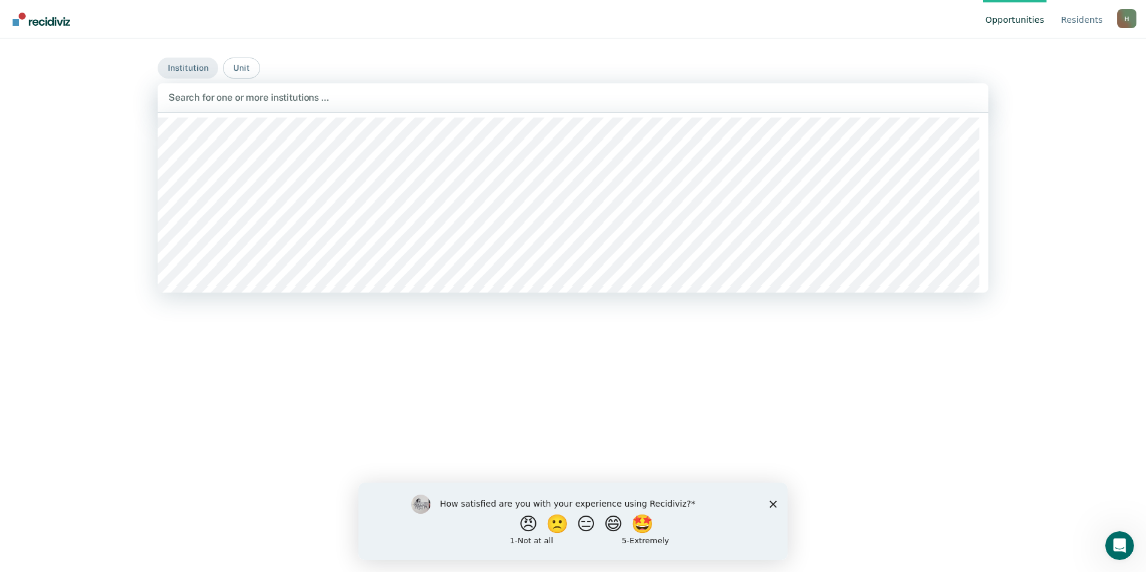
click at [208, 98] on div at bounding box center [572, 97] width 809 height 14
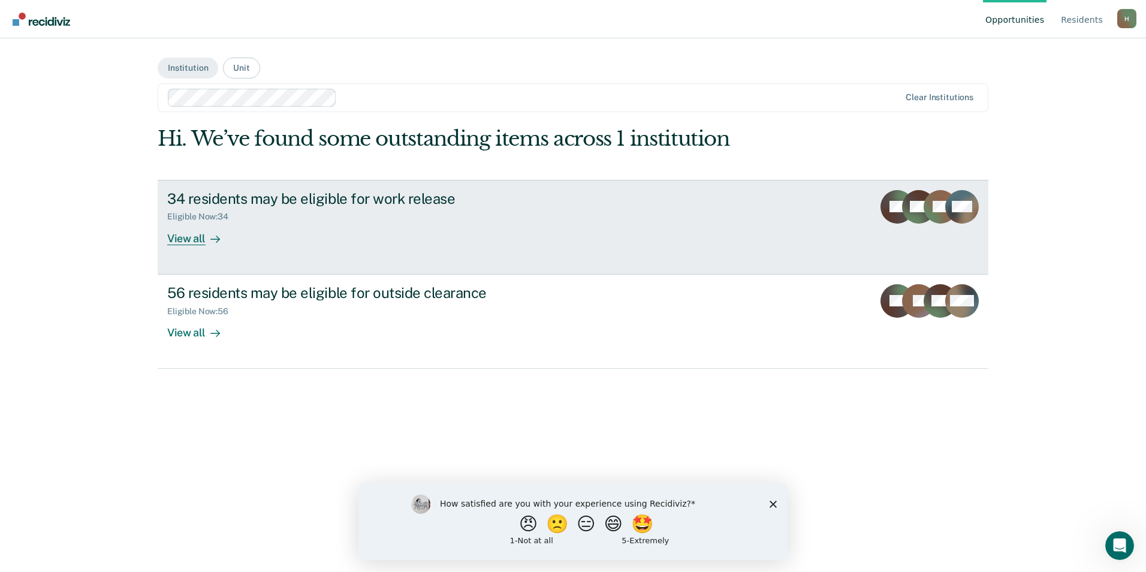
click at [196, 236] on div "View all" at bounding box center [200, 233] width 67 height 23
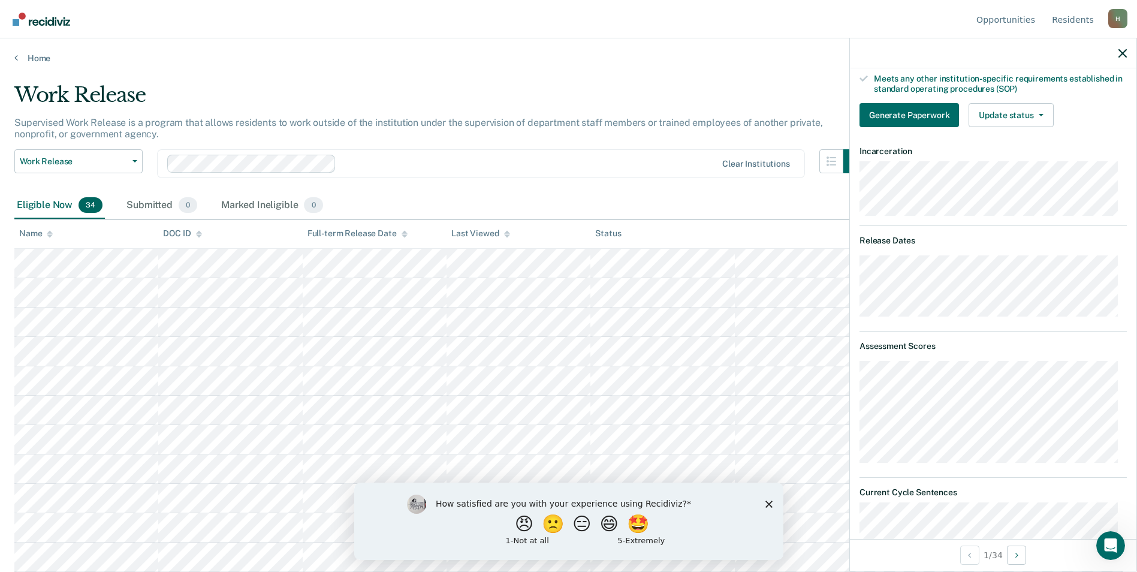
scroll to position [539, 0]
